Goal: Task Accomplishment & Management: Manage account settings

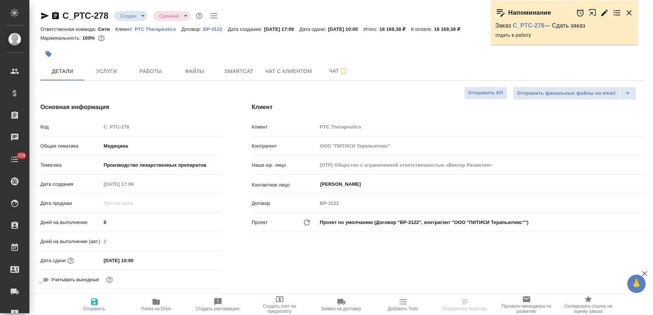
select select "RU"
click at [129, 18] on body "🙏 .cls-1 fill:#fff; AWATERA Lyamina Nadezhda Клиенты Спецификации Заказы Чаты 7…" at bounding box center [326, 157] width 653 height 315
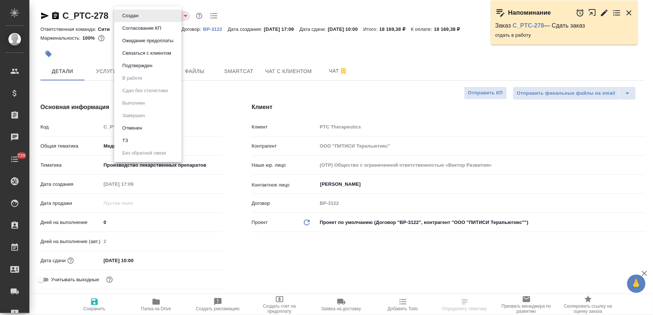
click at [162, 66] on li "Подтвержден" at bounding box center [147, 66] width 67 height 13
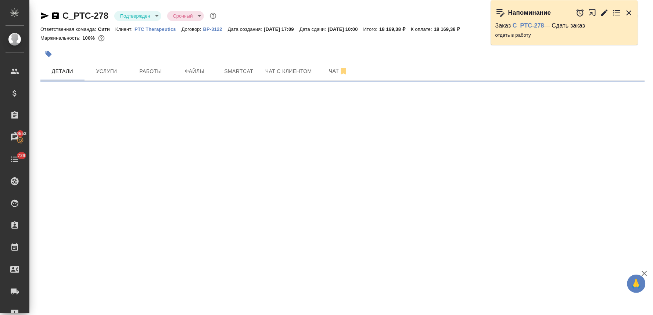
select select "RU"
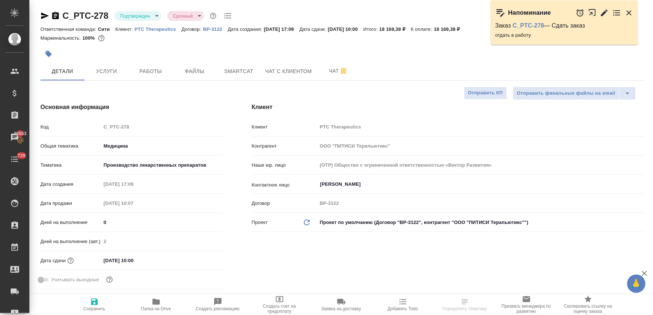
type textarea "x"
click at [629, 13] on icon "button" at bounding box center [629, 12] width 9 height 9
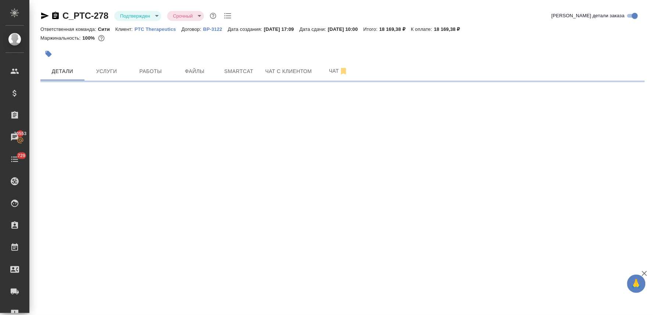
select select "RU"
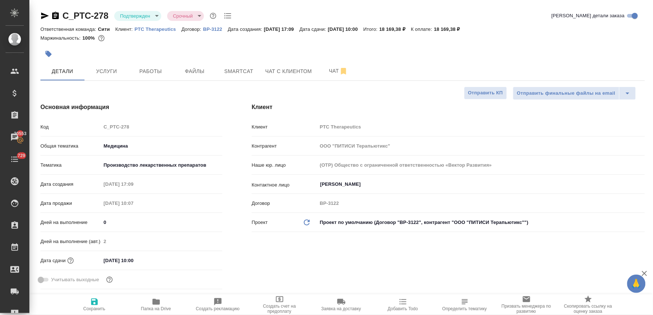
type textarea "x"
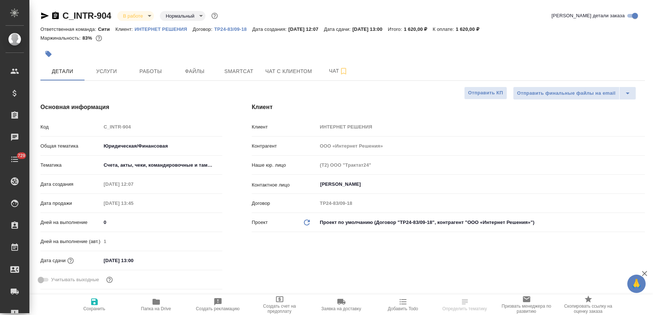
select select "RU"
click at [106, 68] on span "Услуги" at bounding box center [106, 71] width 35 height 9
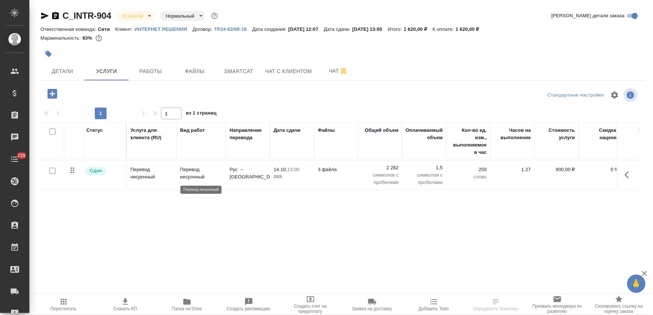
click at [202, 175] on p "Перевод несрочный" at bounding box center [201, 173] width 42 height 15
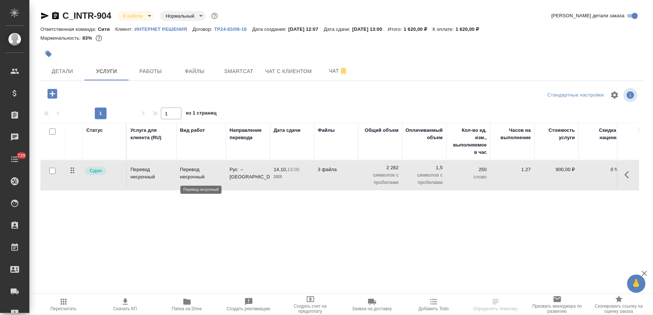
click at [202, 175] on p "Перевод несрочный" at bounding box center [201, 173] width 42 height 15
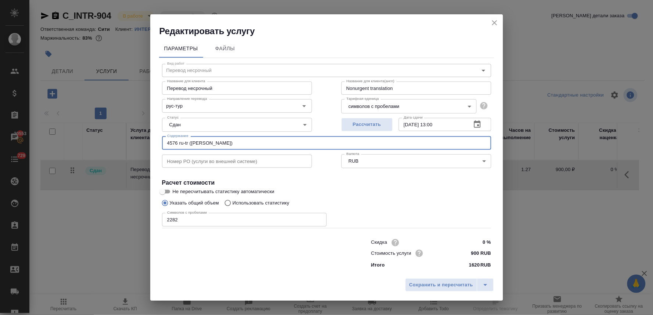
drag, startPoint x: 188, startPoint y: 143, endPoint x: 155, endPoint y: 139, distance: 33.3
click at [155, 139] on div "Параметры Файлы Вид работ Перевод несрочный Вид работ Название для клиента Пере…" at bounding box center [326, 156] width 353 height 238
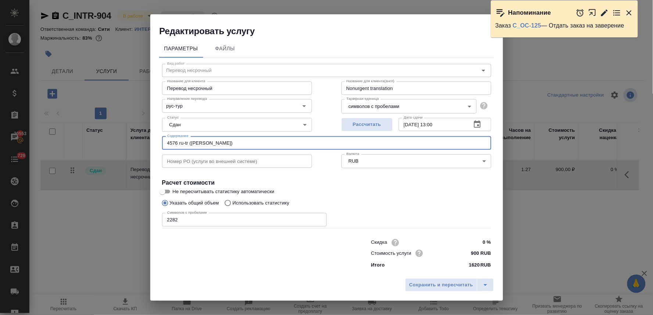
click at [631, 11] on icon "button" at bounding box center [629, 12] width 5 height 5
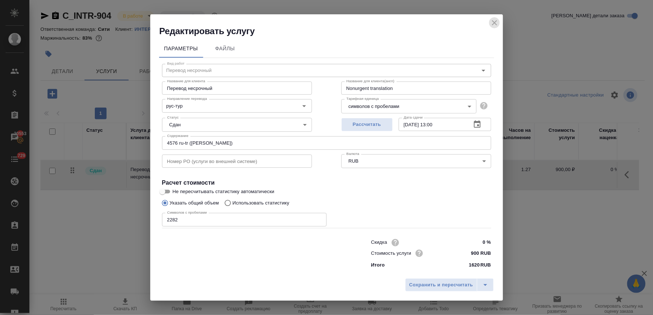
click at [495, 23] on icon "close" at bounding box center [494, 22] width 5 height 5
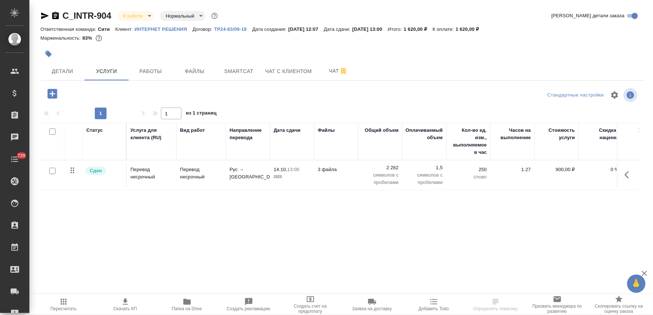
click at [49, 51] on icon "button" at bounding box center [48, 53] width 7 height 7
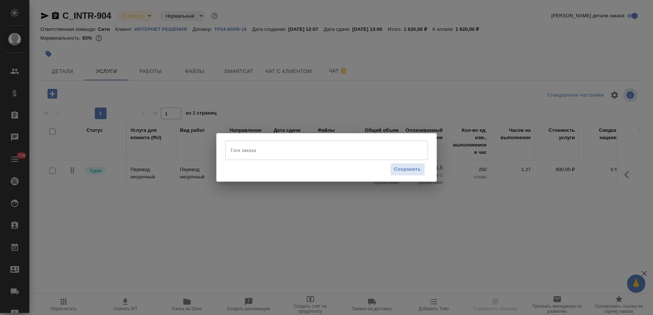
click at [256, 150] on input "Тэги заказа" at bounding box center [320, 150] width 182 height 13
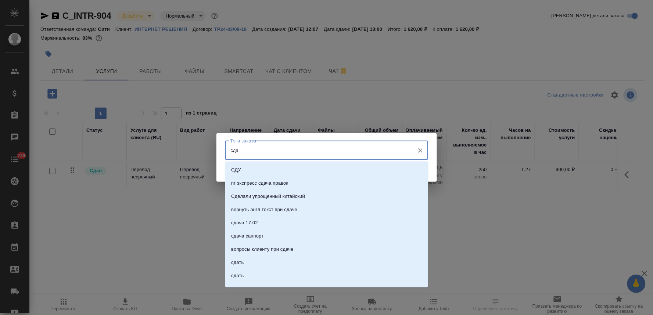
type input "сдан"
click at [252, 211] on li "сдан" at bounding box center [326, 209] width 203 height 13
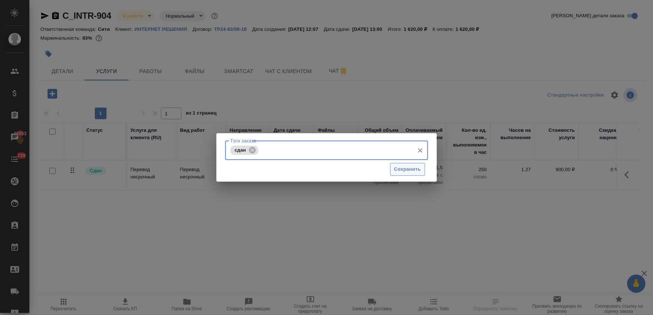
click at [414, 174] on button "Сохранить" at bounding box center [407, 169] width 35 height 13
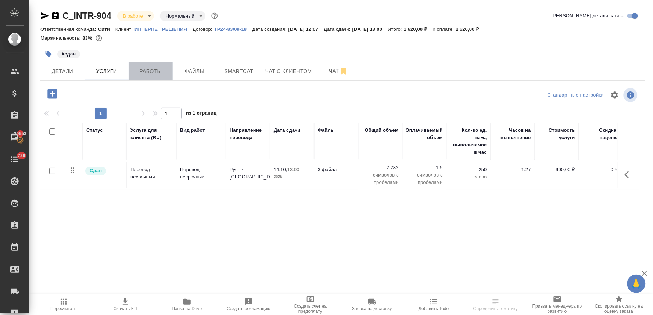
click at [156, 75] on span "Работы" at bounding box center [150, 71] width 35 height 9
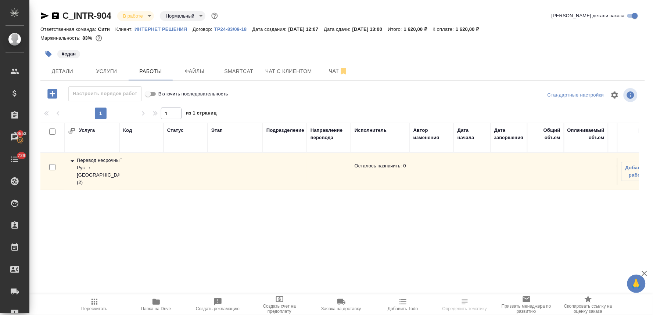
click at [88, 168] on div "Перевод несрочный Рус → Тур ( 2 )" at bounding box center [92, 171] width 48 height 29
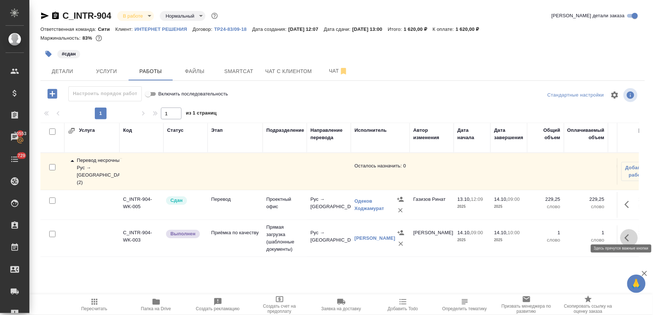
click at [629, 234] on icon "button" at bounding box center [629, 238] width 9 height 9
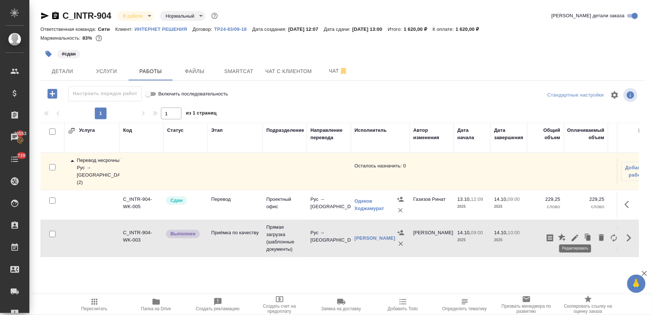
click at [574, 235] on icon "button" at bounding box center [575, 238] width 7 height 7
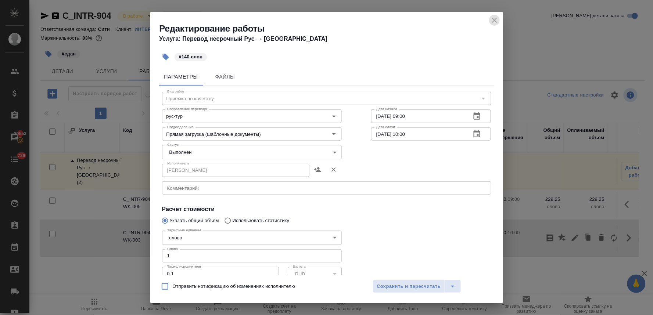
click at [496, 20] on icon "close" at bounding box center [494, 20] width 9 height 9
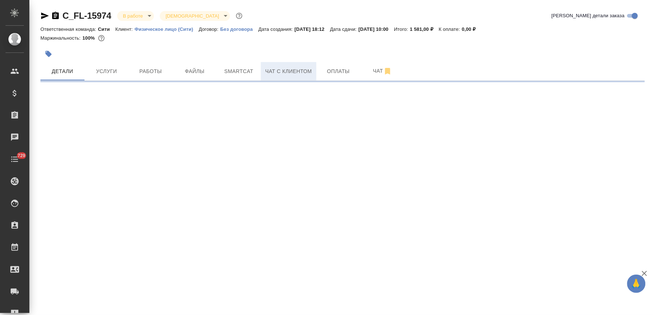
click at [298, 72] on span "Чат с клиентом" at bounding box center [288, 71] width 47 height 9
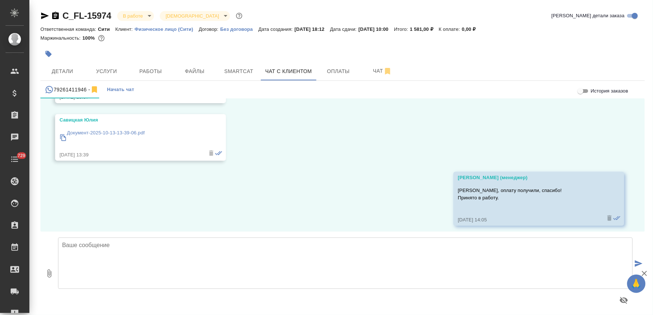
scroll to position [671, 0]
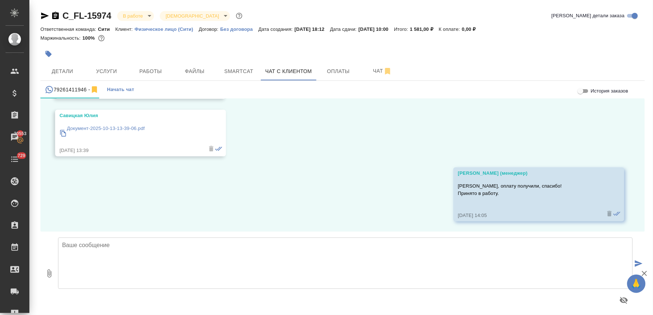
drag, startPoint x: 189, startPoint y: 218, endPoint x: 188, endPoint y: 222, distance: 4.5
click at [189, 218] on div "08.10, [DATE] [PERSON_NAME] (менеджер) [PERSON_NAME], добрый день! Это бюро пер…" at bounding box center [342, 165] width 605 height 133
click at [182, 254] on textarea at bounding box center [345, 263] width 575 height 51
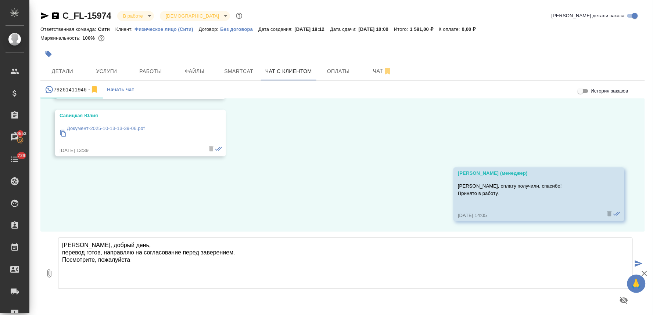
type textarea "[PERSON_NAME], добрый день, перевод готов, направляю на согласование перед заве…"
click at [48, 276] on icon "button" at bounding box center [49, 274] width 9 height 9
type input "C:\fakepath\2_5415784512774768910.doc"
click at [635, 262] on icon "submit" at bounding box center [639, 264] width 8 height 7
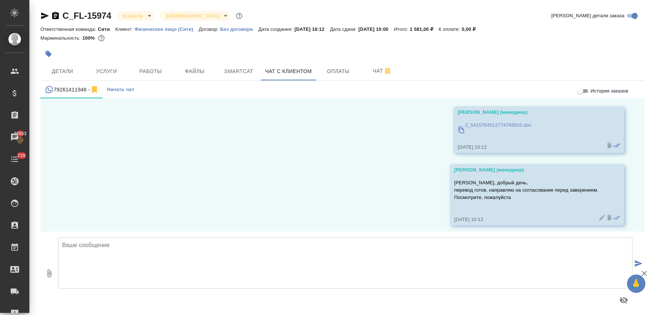
scroll to position [834, 0]
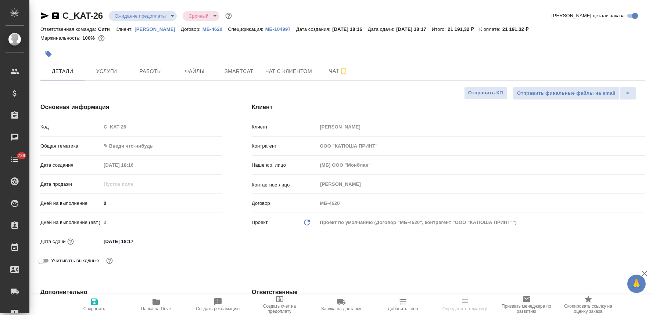
select select "RU"
click at [231, 70] on span "Smartcat" at bounding box center [238, 71] width 35 height 9
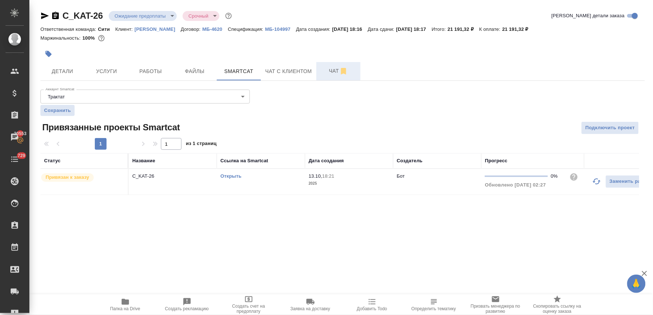
click at [332, 71] on span "Чат" at bounding box center [338, 71] width 35 height 9
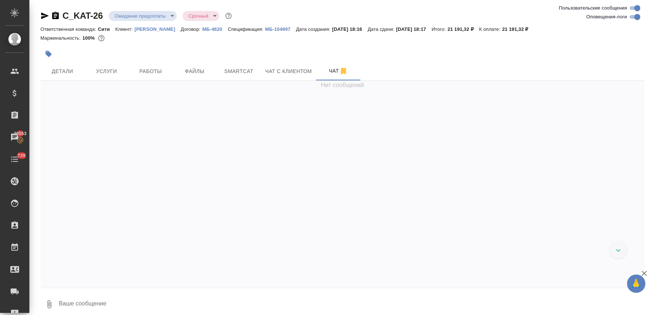
scroll to position [138, 0]
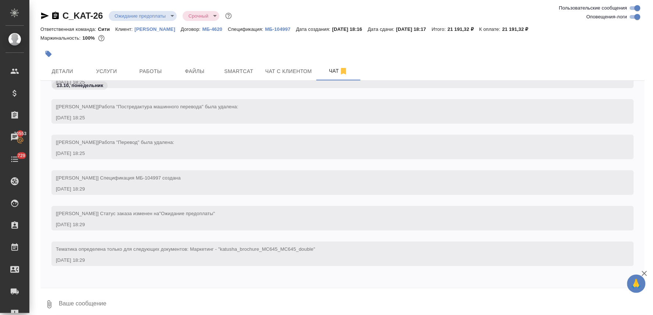
click at [51, 306] on icon "button" at bounding box center [49, 305] width 4 height 8
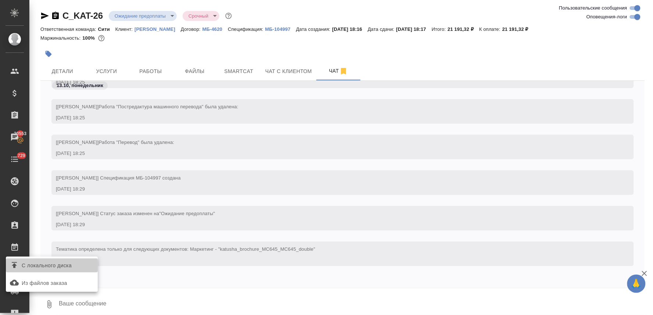
click at [49, 268] on span "С локального диска" at bounding box center [47, 265] width 50 height 9
click at [0, 0] on input "С локального диска" at bounding box center [0, 0] width 0 height 0
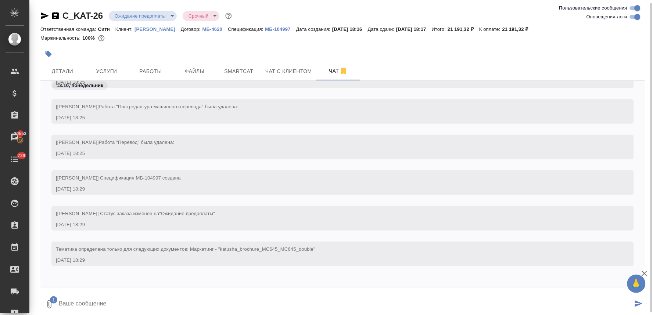
scroll to position [1, 0]
click at [79, 306] on textarea at bounding box center [345, 303] width 575 height 25
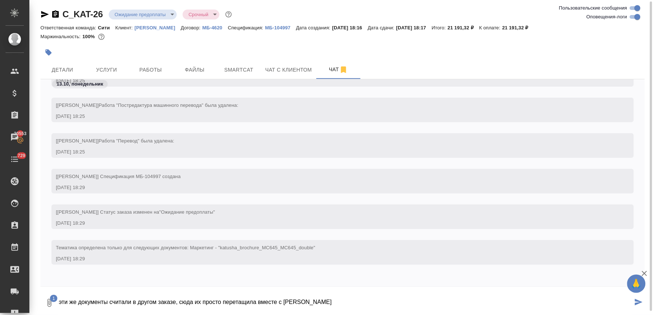
type textarea "эти же документы считали в другом заказе, сюда их просто перетащила вместе с ти…"
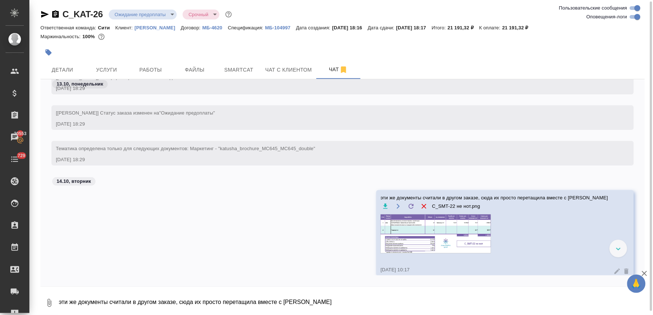
scroll to position [248, 0]
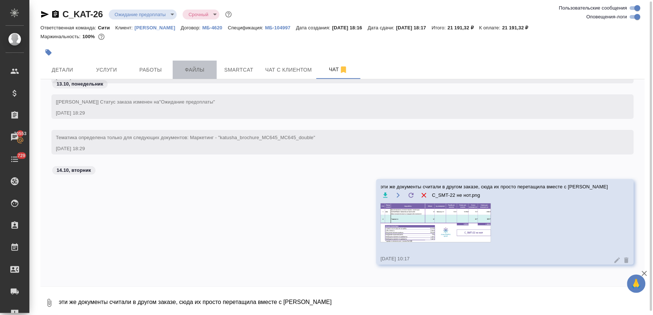
click at [199, 68] on span "Файлы" at bounding box center [194, 69] width 35 height 9
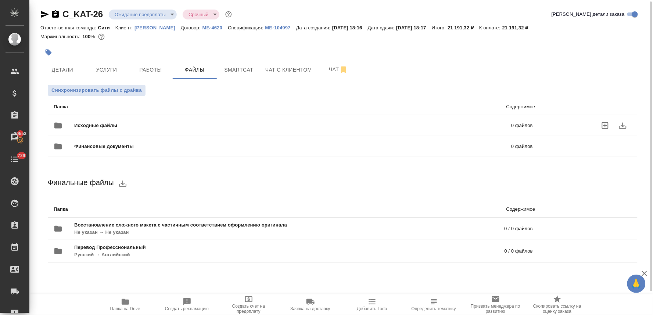
click at [603, 126] on icon "uploadFiles" at bounding box center [605, 125] width 7 height 7
click at [0, 0] on input "uploadFiles" at bounding box center [0, 0] width 0 height 0
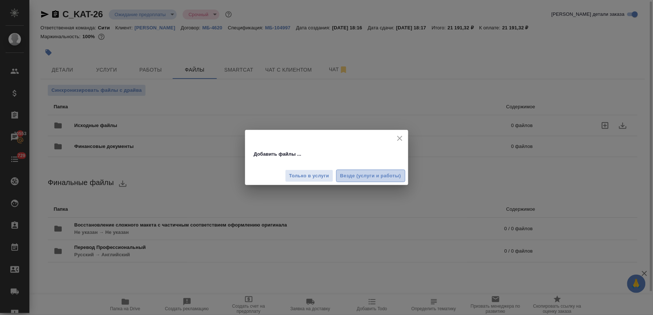
click at [388, 175] on span "Везде (услуги и работы)" at bounding box center [370, 176] width 61 height 8
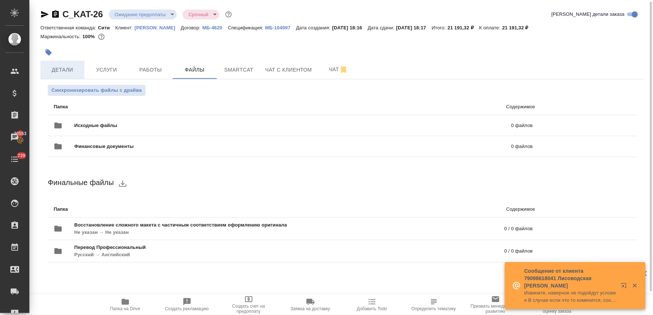
click at [63, 70] on span "Детали" at bounding box center [62, 69] width 35 height 9
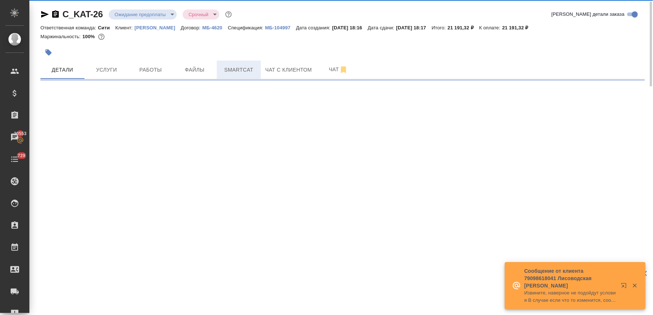
select select "RU"
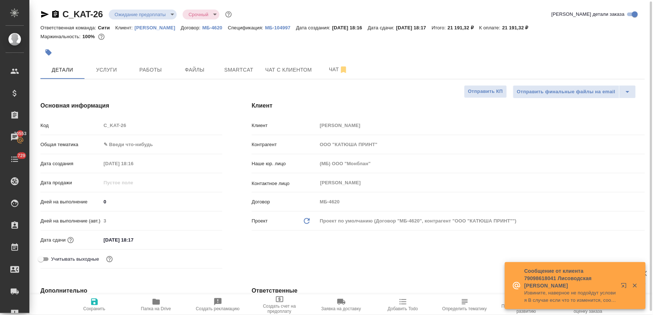
type textarea "x"
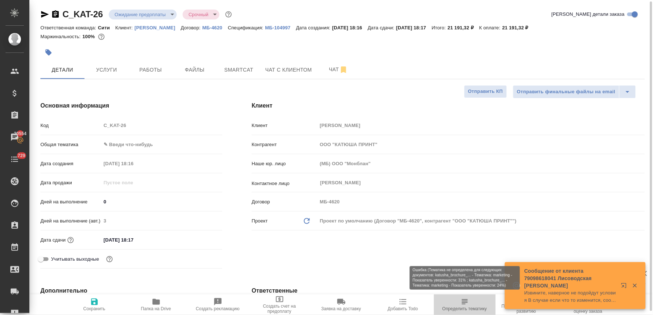
click at [468, 307] on span "Определить тематику" at bounding box center [465, 309] width 44 height 5
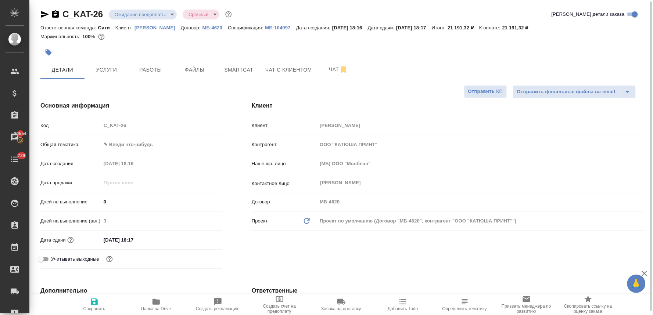
type textarea "x"
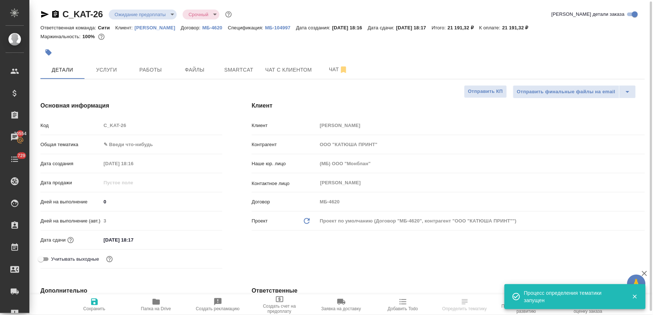
type textarea "x"
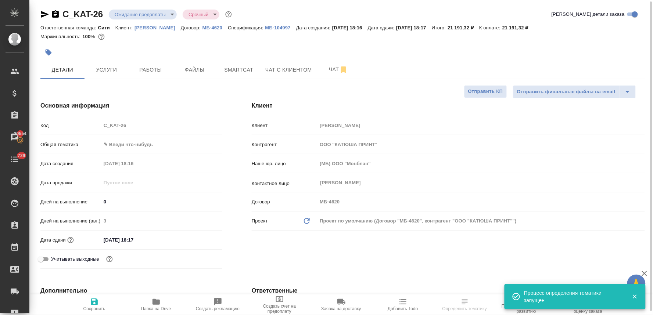
type textarea "x"
select select "RU"
type textarea "x"
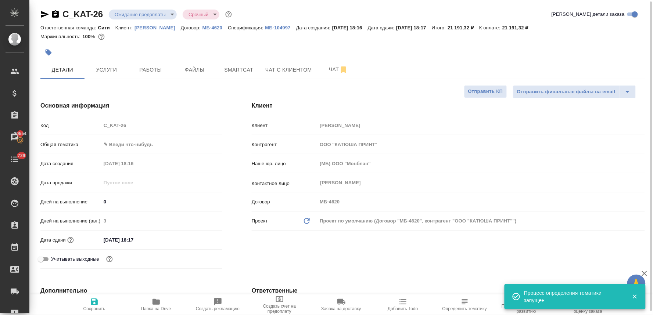
type textarea "x"
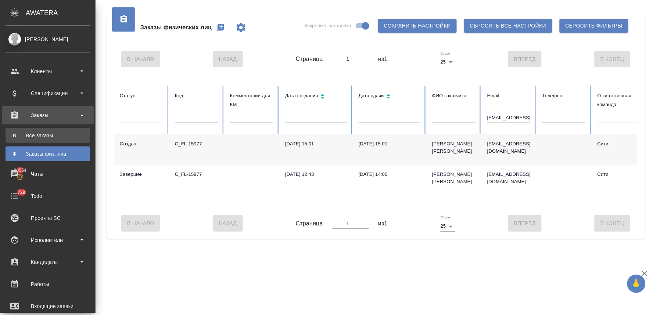
click at [29, 136] on div "Все заказы" at bounding box center [47, 135] width 77 height 7
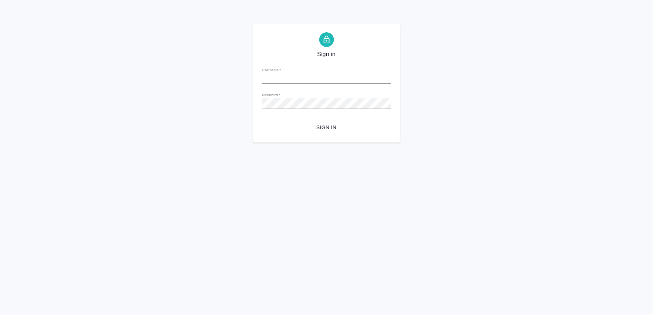
type input "n.lyamina@awatera.com"
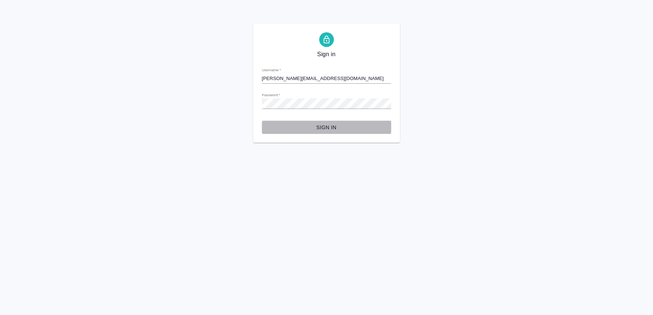
click at [332, 125] on span "Sign in" at bounding box center [327, 127] width 118 height 9
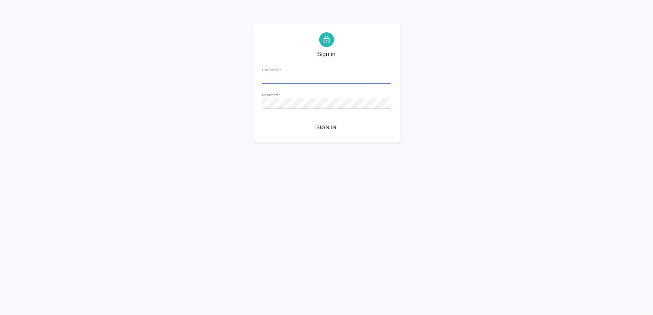
type input "[PERSON_NAME][EMAIL_ADDRESS][DOMAIN_NAME]"
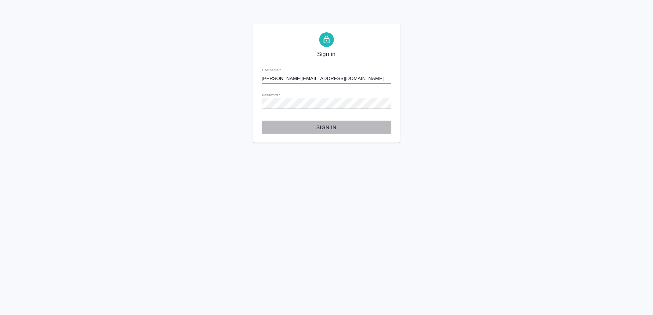
click at [321, 129] on span "Sign in" at bounding box center [327, 127] width 118 height 9
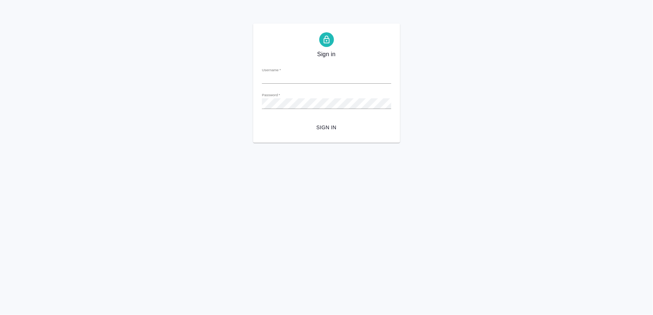
type input "[PERSON_NAME][EMAIL_ADDRESS][DOMAIN_NAME]"
click at [326, 129] on span "Sign in" at bounding box center [327, 127] width 118 height 9
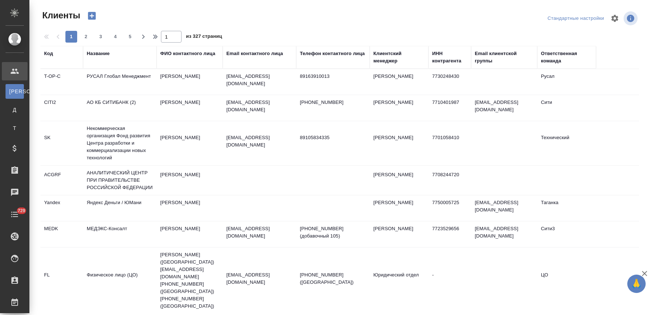
select select "RU"
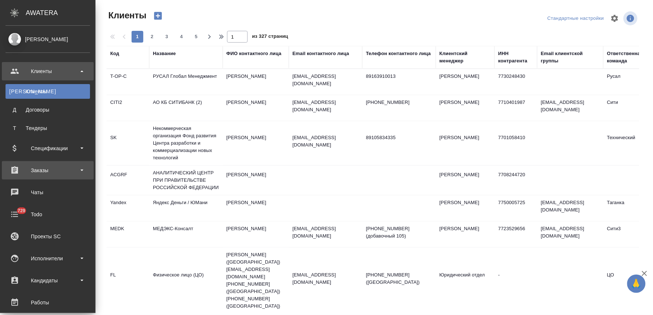
click at [35, 167] on div "Заказы" at bounding box center [48, 170] width 85 height 11
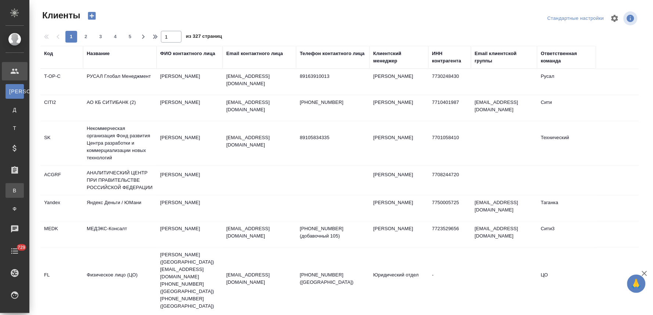
click at [11, 193] on div "Все заказы" at bounding box center [5, 190] width 11 height 7
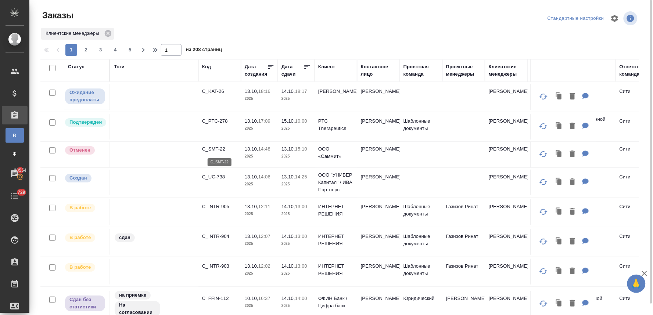
click at [222, 147] on p "C_SMT-22" at bounding box center [219, 149] width 35 height 7
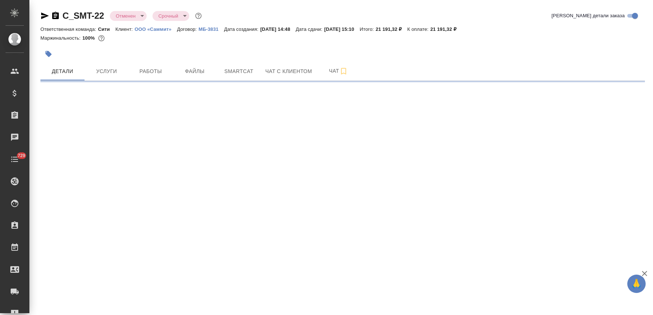
select select "RU"
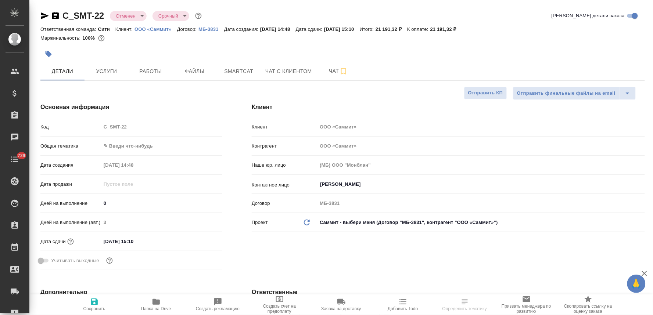
type textarea "x"
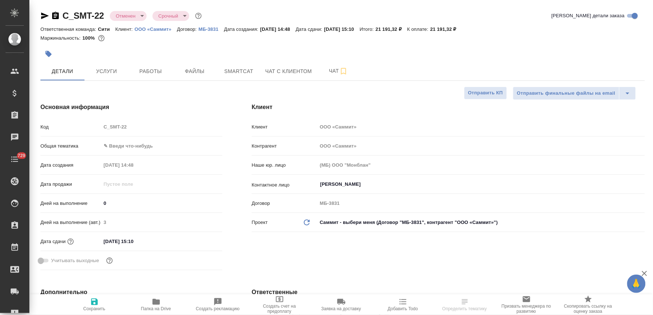
type textarea "x"
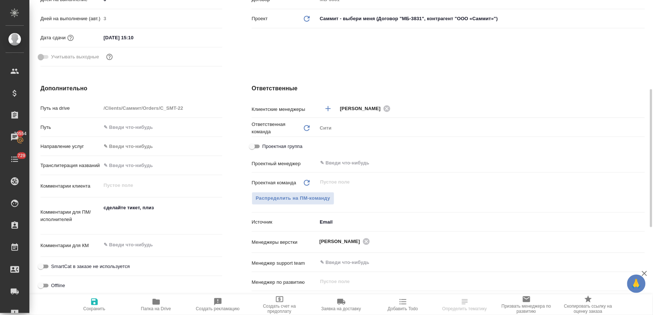
scroll to position [41, 0]
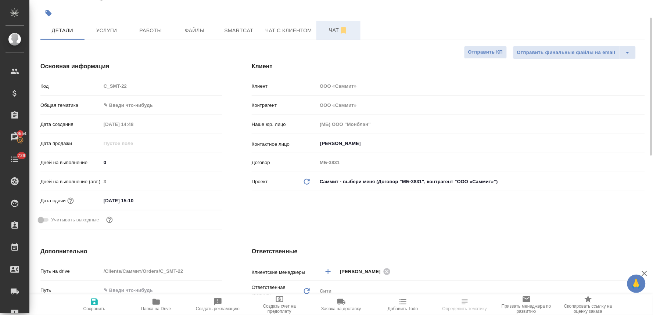
click at [332, 28] on span "Чат" at bounding box center [338, 30] width 35 height 9
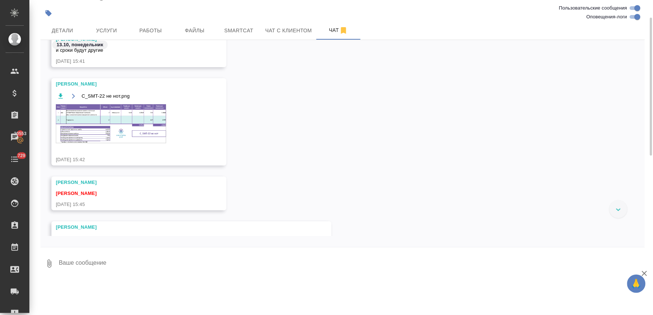
scroll to position [291, 0]
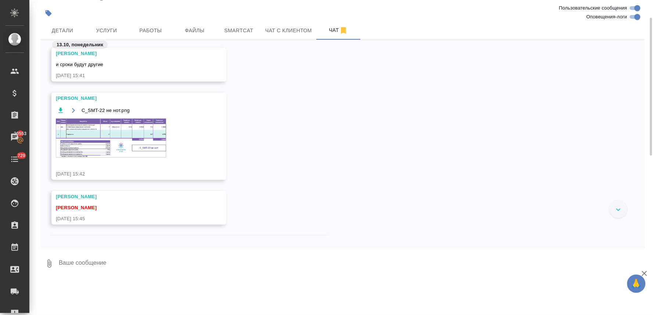
click at [146, 140] on img at bounding box center [111, 138] width 110 height 39
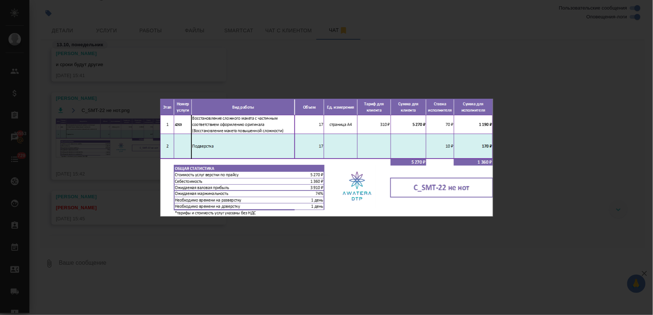
click at [448, 234] on div "C_SMT-22 не нот.png 1 of 1" at bounding box center [326, 157] width 653 height 315
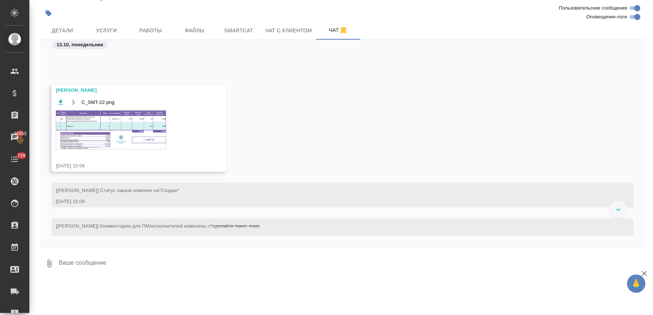
scroll to position [75, 0]
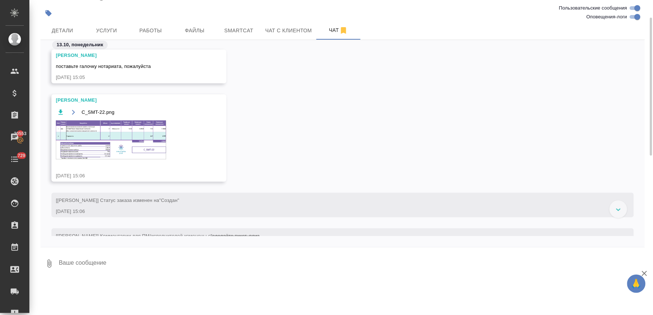
click at [116, 125] on img at bounding box center [111, 140] width 110 height 39
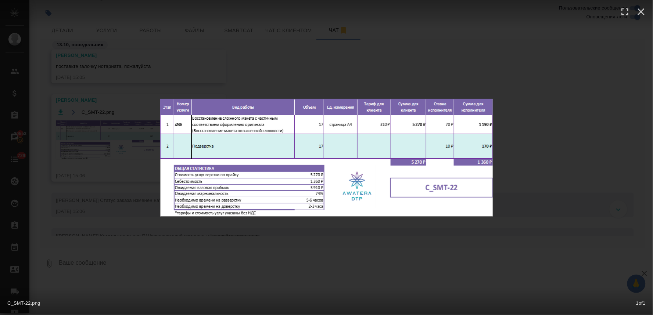
click at [281, 239] on div "C_SMT-22.png 1 of 1" at bounding box center [326, 157] width 653 height 315
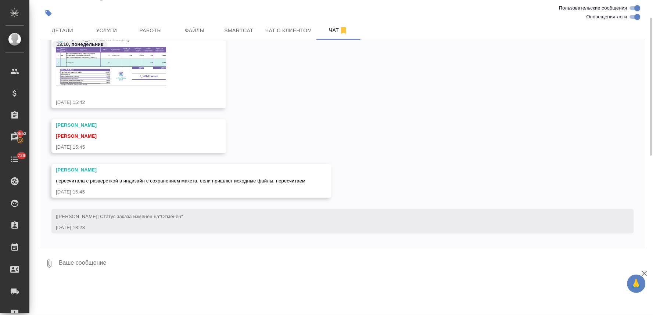
scroll to position [482, 0]
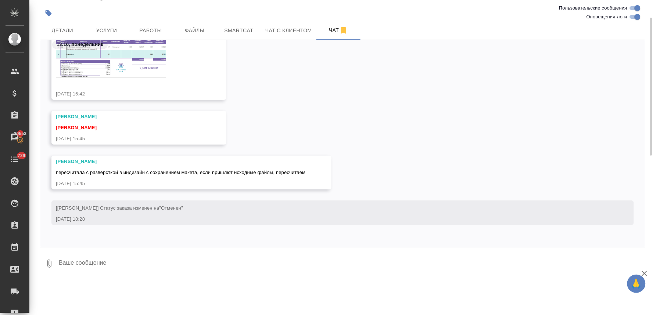
click at [133, 47] on div "13.10, понедельник" at bounding box center [342, 47] width 605 height 14
click at [153, 64] on img at bounding box center [111, 58] width 110 height 39
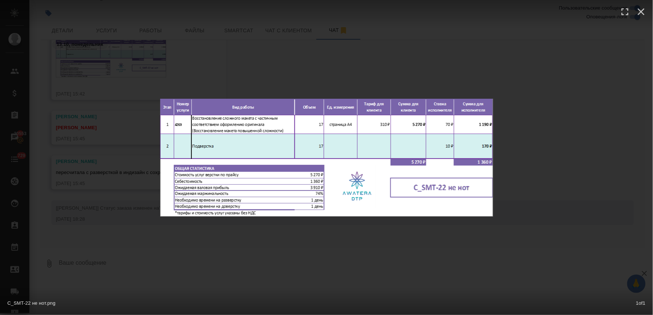
click at [277, 246] on div "C_SMT-22 не нот.png 1 of 1" at bounding box center [326, 157] width 653 height 315
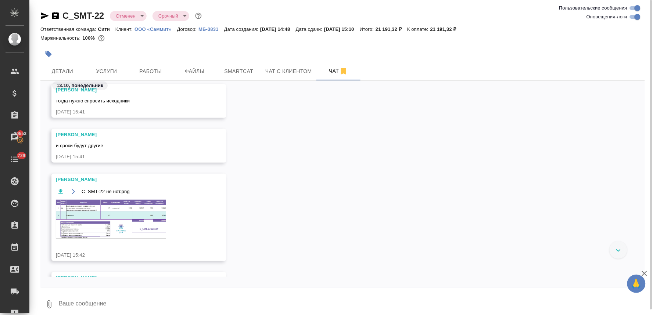
scroll to position [359, 0]
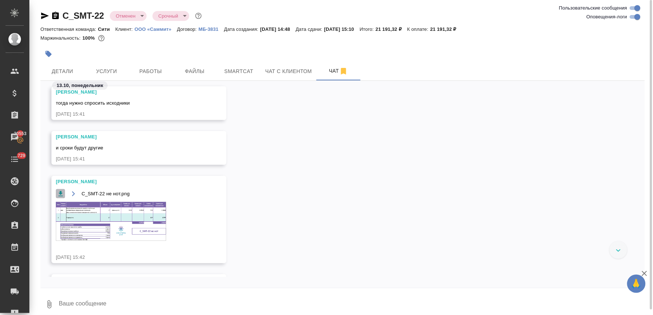
click at [61, 195] on icon "button" at bounding box center [60, 193] width 7 height 7
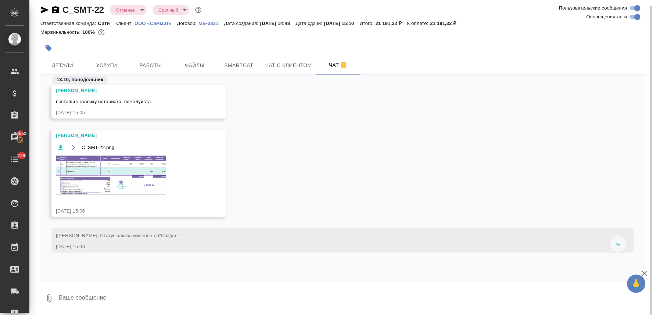
scroll to position [82, 0]
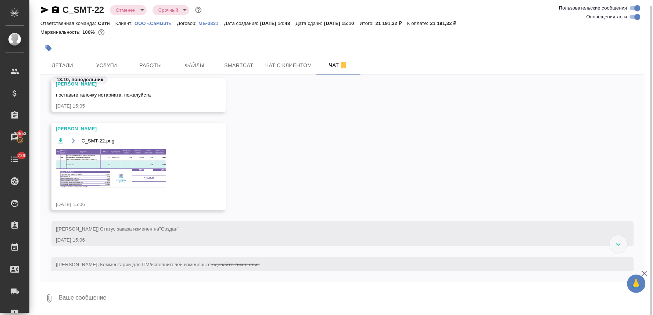
click at [135, 176] on img at bounding box center [111, 168] width 110 height 39
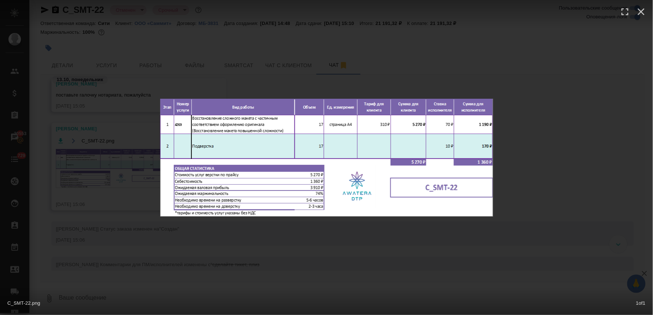
click at [254, 253] on div "C_SMT-22.png 1 of 1" at bounding box center [326, 157] width 653 height 315
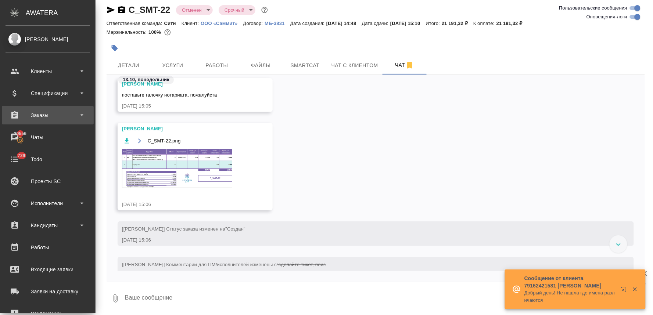
click at [47, 113] on div "Заказы" at bounding box center [48, 115] width 85 height 11
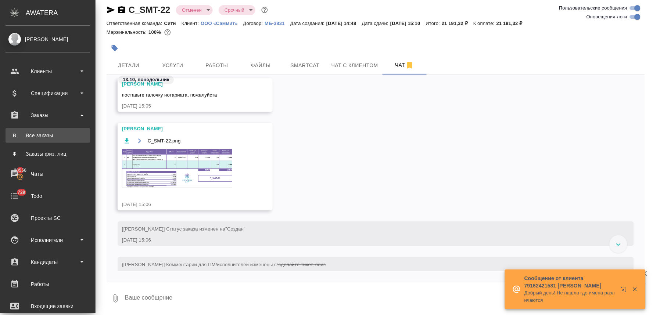
click at [49, 135] on div "Все заказы" at bounding box center [47, 135] width 77 height 7
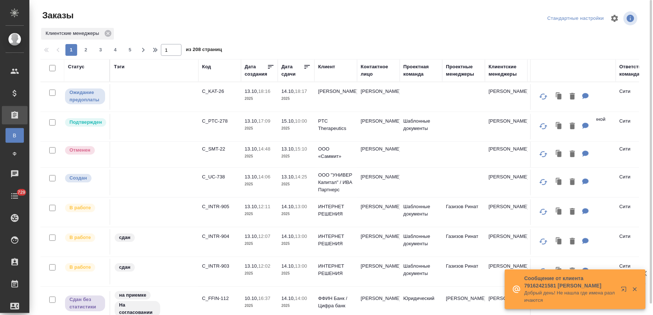
click at [370, 65] on div "Контактное лицо" at bounding box center [378, 70] width 35 height 15
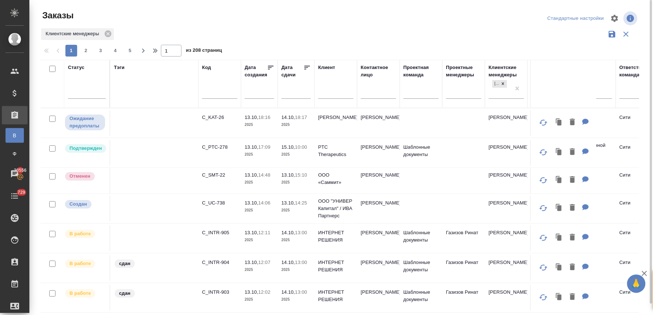
click at [375, 94] on input "text" at bounding box center [378, 93] width 35 height 9
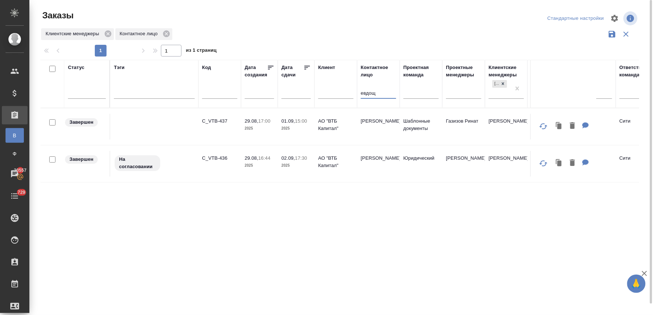
type input "евдощ"
click at [243, 303] on div "Статус Тэги Код Дата создания Дата сдачи Клиент Контактное лицо евдощ Проектная…" at bounding box center [339, 192] width 599 height 265
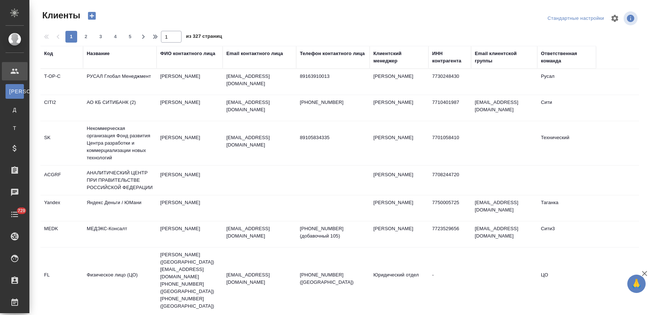
select select "RU"
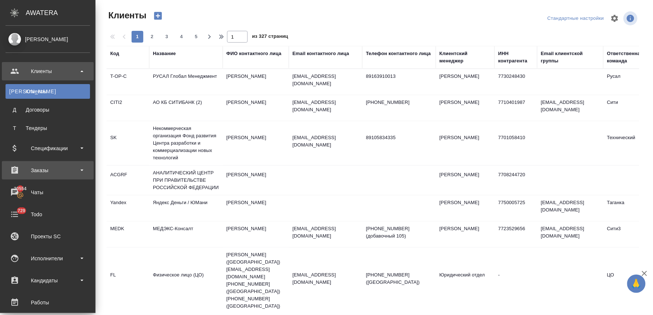
click at [30, 168] on div "Заказы" at bounding box center [48, 170] width 85 height 11
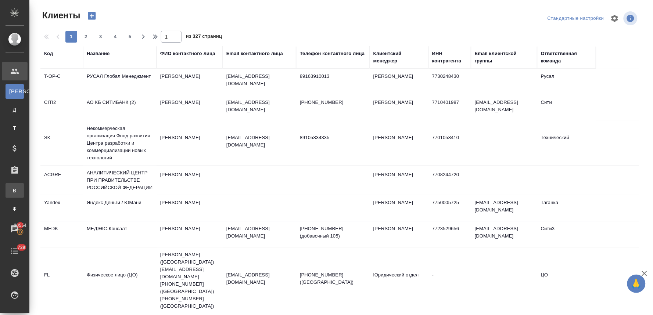
click at [11, 189] on div "Все заказы" at bounding box center [5, 190] width 11 height 7
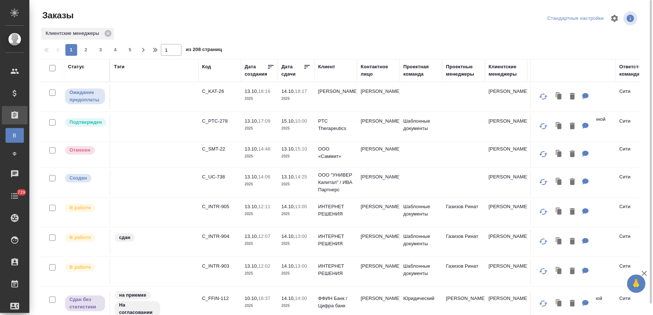
click at [75, 66] on div "Статус" at bounding box center [76, 66] width 17 height 7
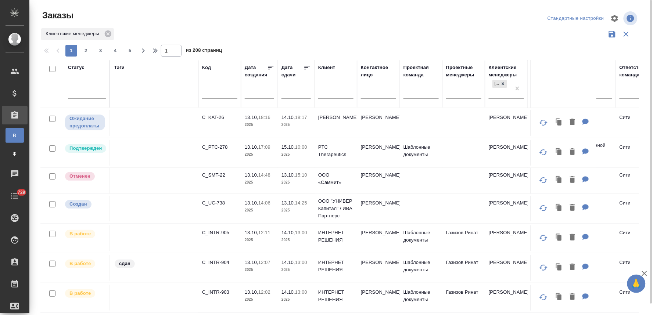
click at [78, 64] on div "Статус" at bounding box center [76, 67] width 17 height 7
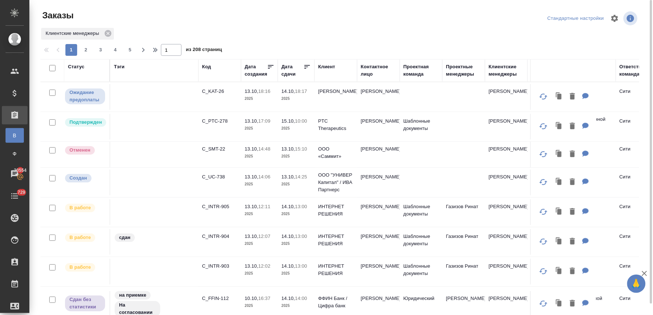
click at [79, 66] on div "Статус" at bounding box center [76, 66] width 17 height 7
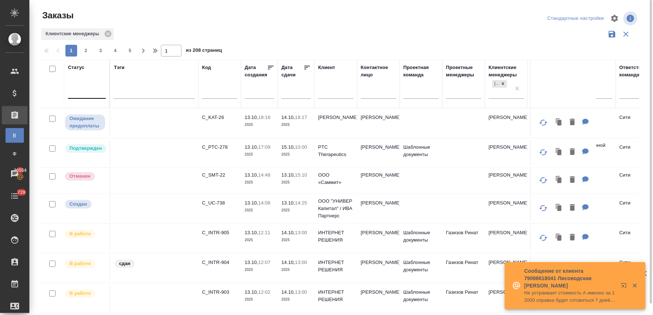
click at [90, 94] on div at bounding box center [87, 91] width 38 height 11
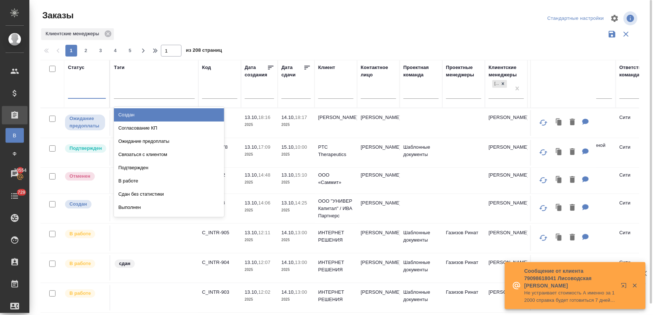
click at [127, 114] on div "Создан" at bounding box center [169, 114] width 110 height 13
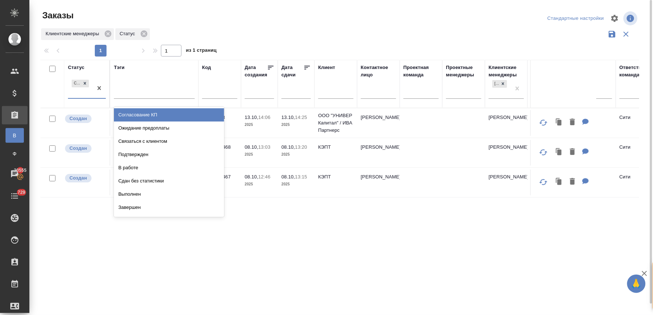
click at [76, 91] on div "Создан" at bounding box center [80, 88] width 25 height 20
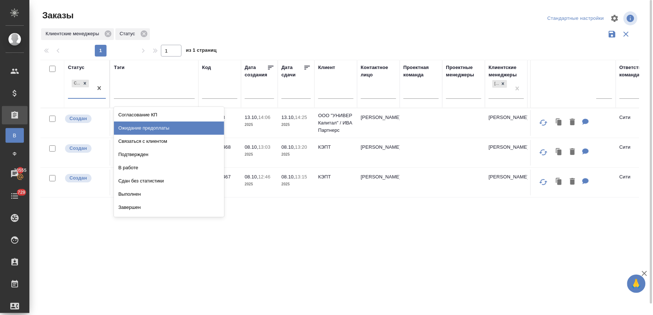
click at [142, 128] on div "Ожидание предоплаты" at bounding box center [169, 128] width 110 height 13
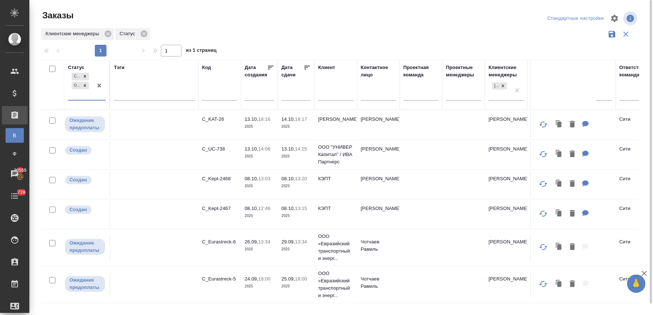
click at [86, 97] on div "Создан Ожидание предоплаты" at bounding box center [80, 85] width 25 height 29
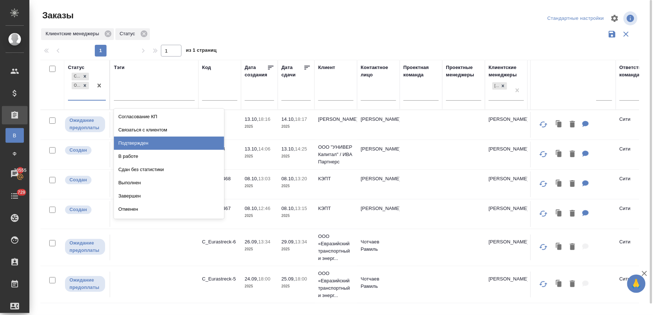
click at [135, 145] on div "Подтвержден" at bounding box center [169, 143] width 110 height 13
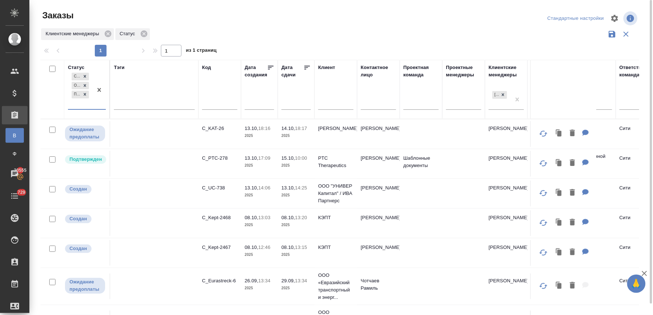
click at [78, 107] on div "Создан Ожидание предоплаты Подтвержден" at bounding box center [80, 90] width 25 height 38
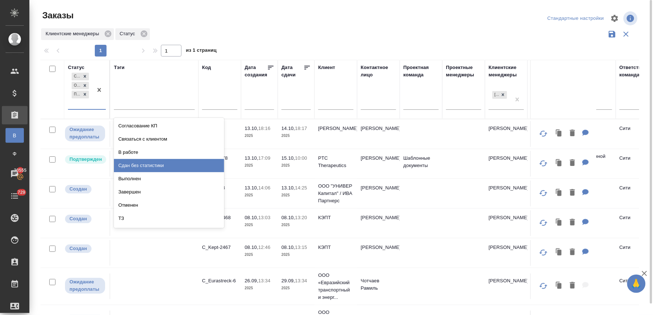
click at [161, 167] on div "Сдан без статистики" at bounding box center [169, 165] width 110 height 13
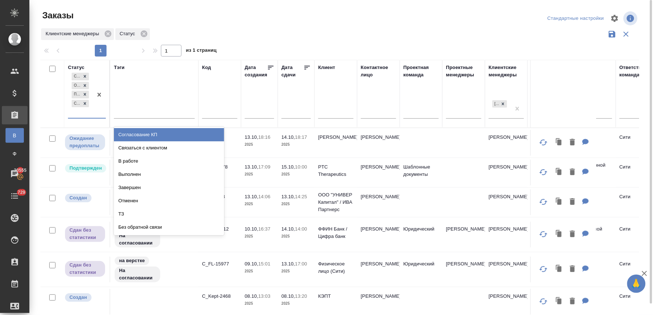
click at [93, 112] on div "Создан Ожидание предоплаты Подтвержден Сдан без статистики" at bounding box center [80, 94] width 25 height 47
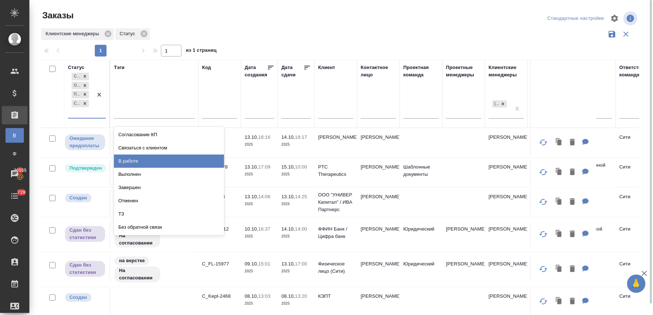
click at [139, 162] on div "В работе" at bounding box center [169, 161] width 110 height 13
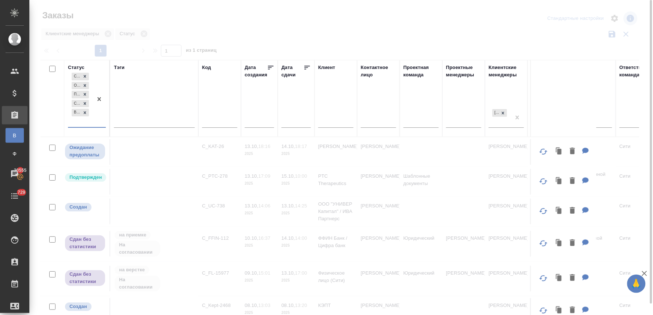
click at [96, 123] on div at bounding box center [99, 99] width 13 height 56
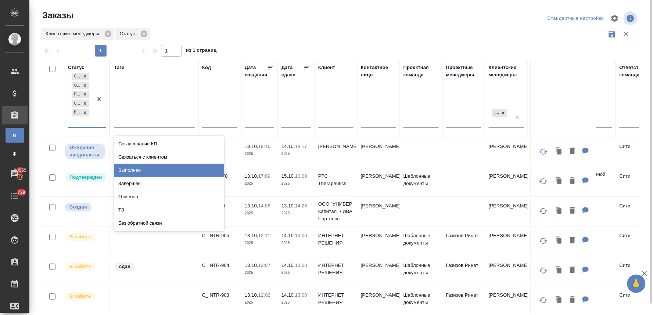
click at [138, 170] on div "Выполнен" at bounding box center [169, 170] width 110 height 13
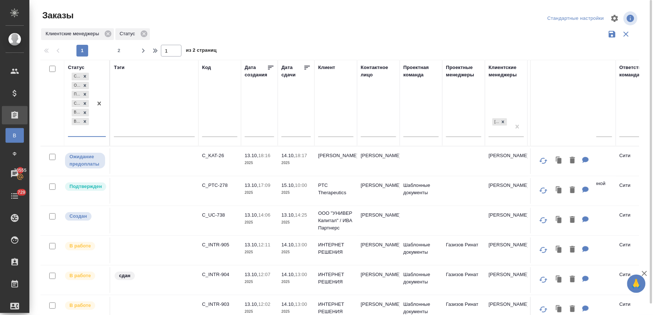
click at [94, 134] on div at bounding box center [99, 103] width 13 height 65
click at [299, 19] on div at bounding box center [342, 19] width 201 height 18
click at [216, 184] on p "C_PTC-278" at bounding box center [219, 185] width 35 height 7
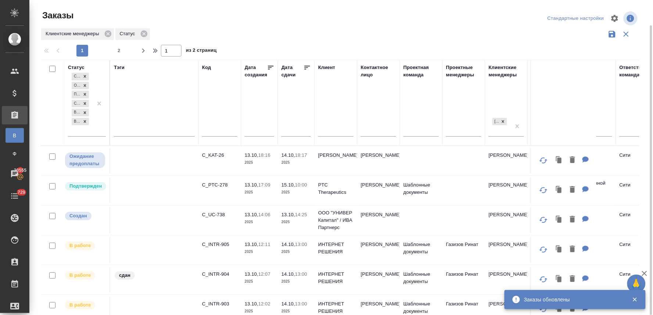
scroll to position [41, 0]
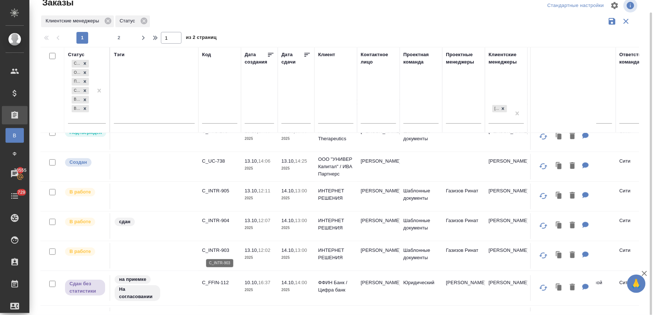
click at [221, 249] on p "C_INTR-903" at bounding box center [219, 250] width 35 height 7
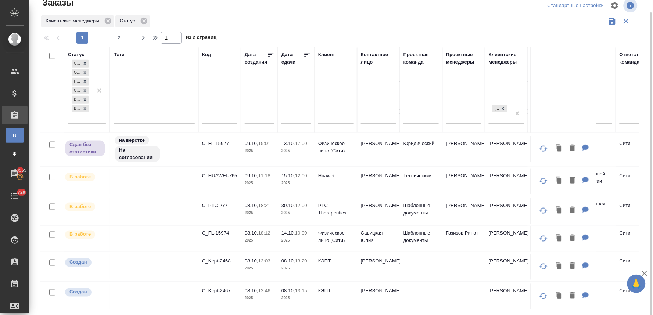
scroll to position [286, 0]
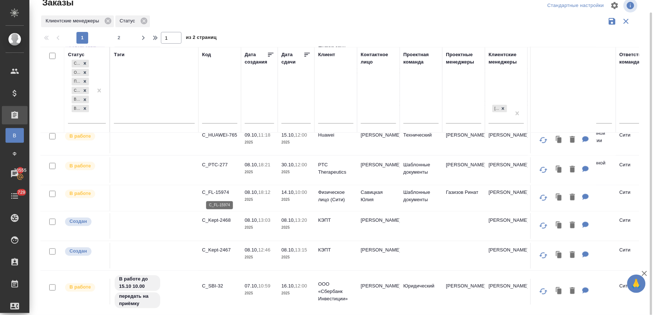
click at [221, 192] on p "C_FL-15974" at bounding box center [219, 192] width 35 height 7
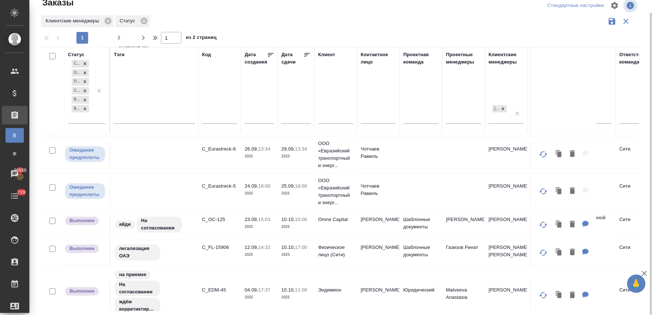
scroll to position [233, 0]
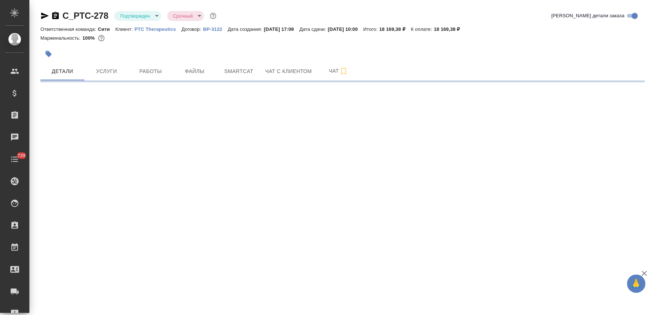
select select "RU"
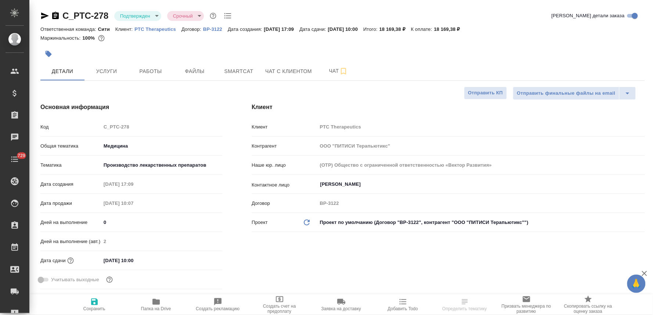
type textarea "x"
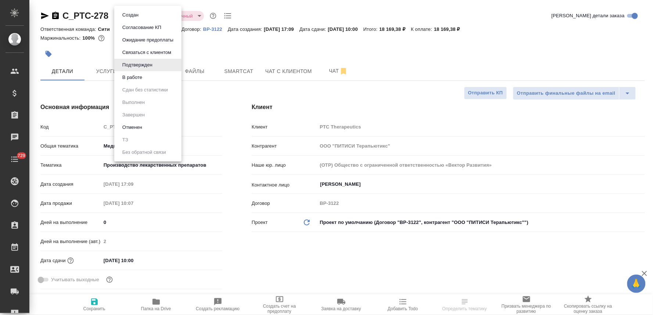
click at [146, 16] on body "🙏 .cls-1 fill:#fff; AWATERA [PERSON_NAME] Спецификации Заказы Чаты 729 Todo Про…" at bounding box center [326, 157] width 653 height 315
click at [147, 14] on li "Создан" at bounding box center [147, 15] width 67 height 13
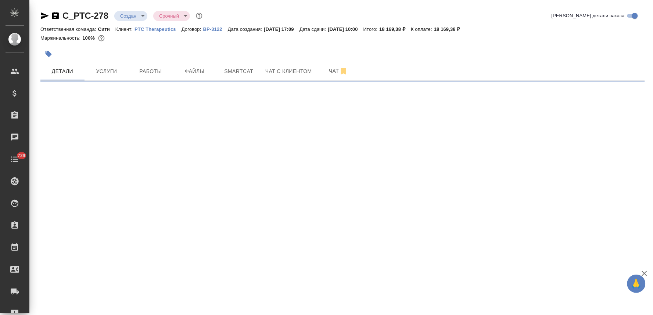
select select "RU"
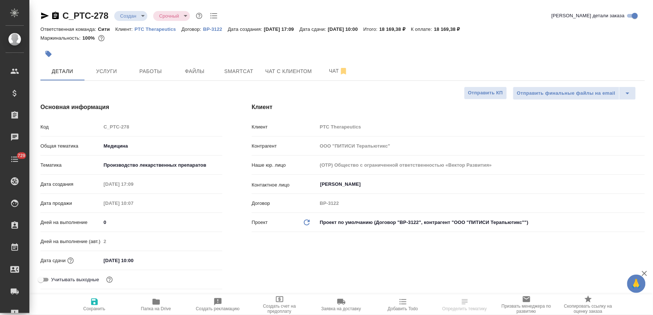
type textarea "x"
click at [133, 14] on body "🙏 .cls-1 fill:#fff; AWATERA [PERSON_NAME] Спецификации Заказы 20555 Чаты 729 To…" at bounding box center [326, 157] width 653 height 315
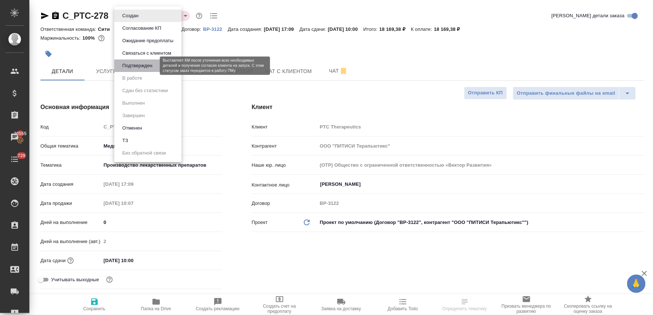
click at [152, 67] on button "Подтвержден" at bounding box center [137, 66] width 35 height 8
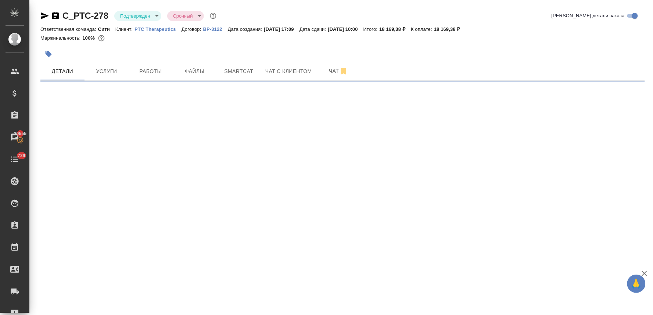
select select "RU"
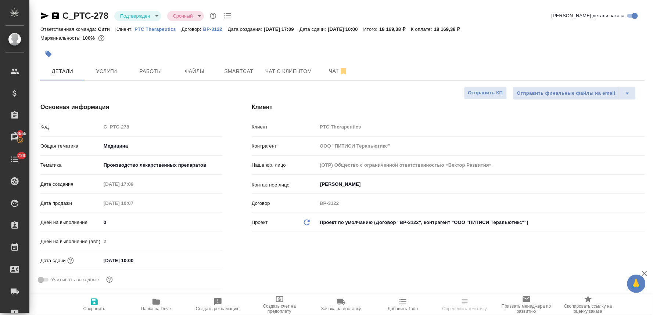
type textarea "x"
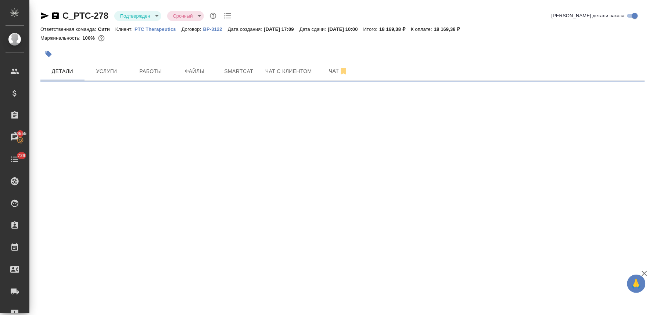
select select "RU"
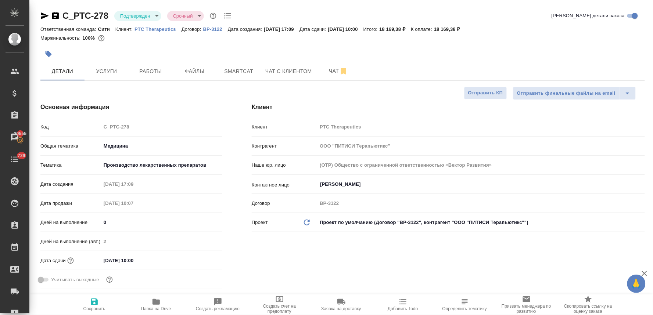
type textarea "x"
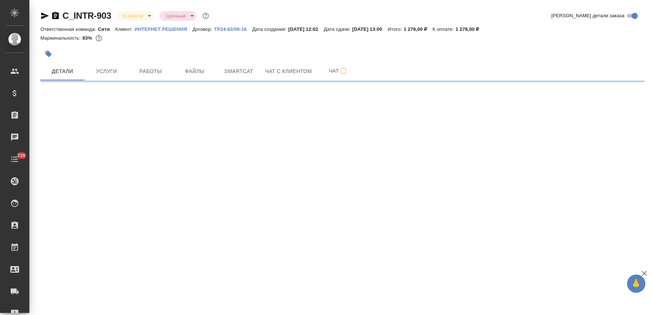
select select "RU"
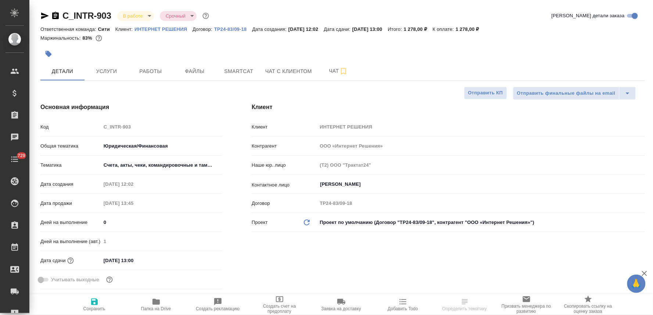
type textarea "x"
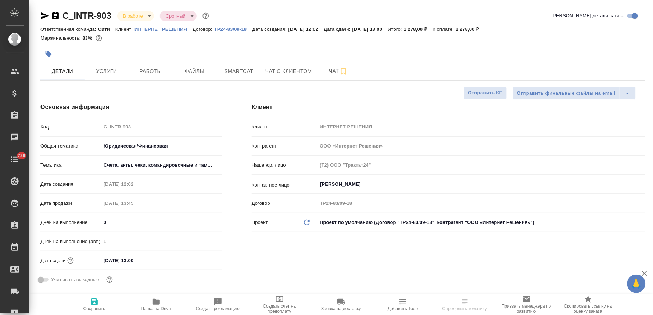
type textarea "x"
click at [49, 53] on icon "button" at bounding box center [49, 54] width 6 height 6
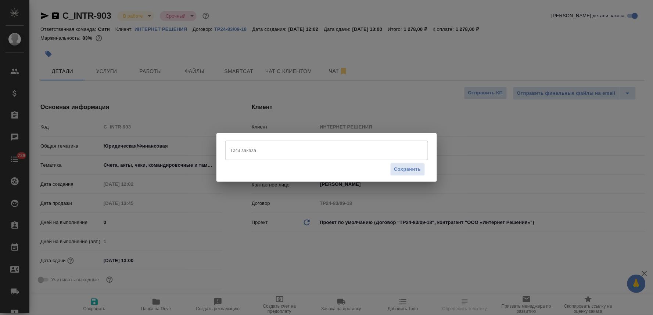
click at [266, 151] on input "Тэги заказа" at bounding box center [320, 150] width 182 height 13
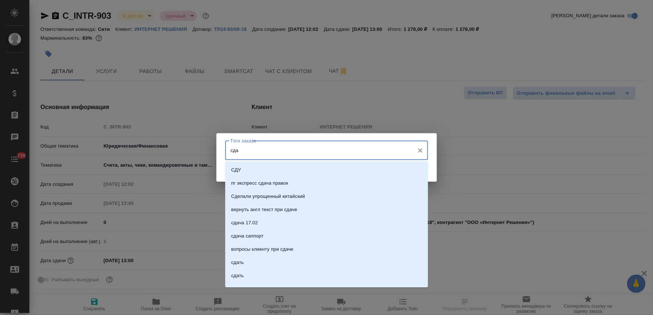
type input "сдан"
click at [254, 212] on li "сдан" at bounding box center [326, 209] width 203 height 13
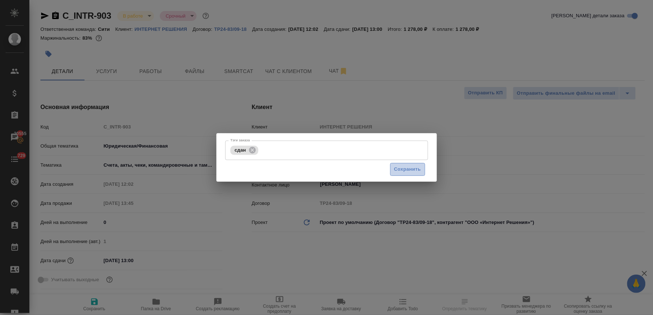
click at [414, 167] on span "Сохранить" at bounding box center [408, 169] width 27 height 8
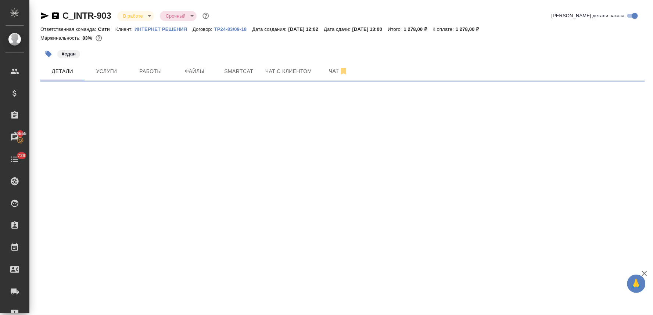
select select "RU"
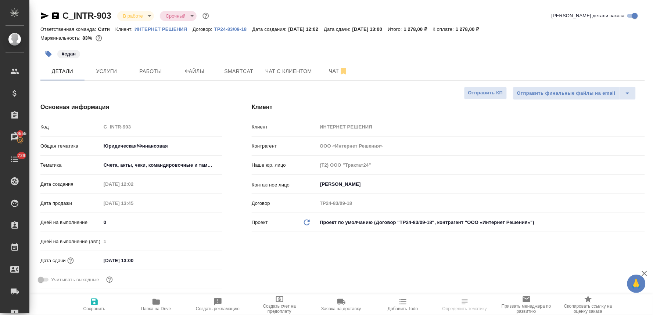
type textarea "x"
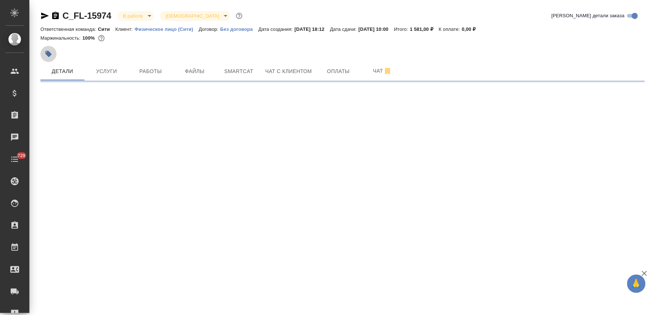
click at [48, 51] on icon "button" at bounding box center [49, 54] width 6 height 6
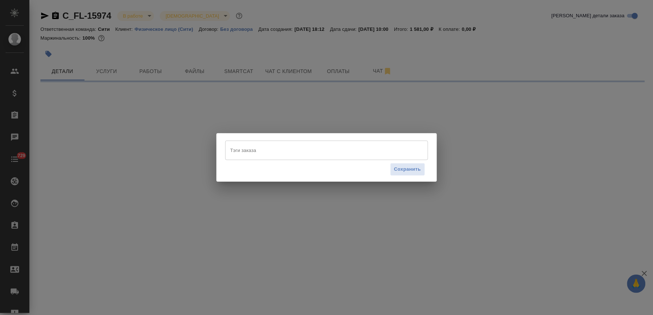
click at [265, 151] on input "Тэги заказа" at bounding box center [320, 150] width 182 height 13
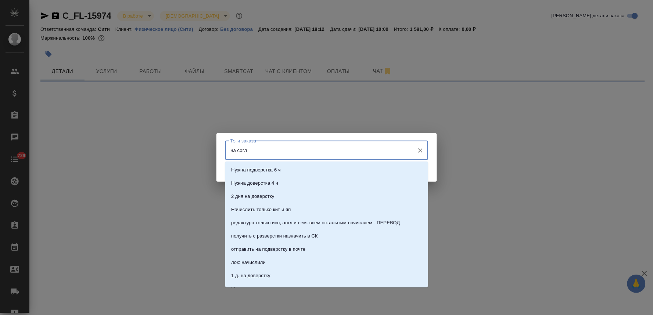
type input "на согла"
select select "RU"
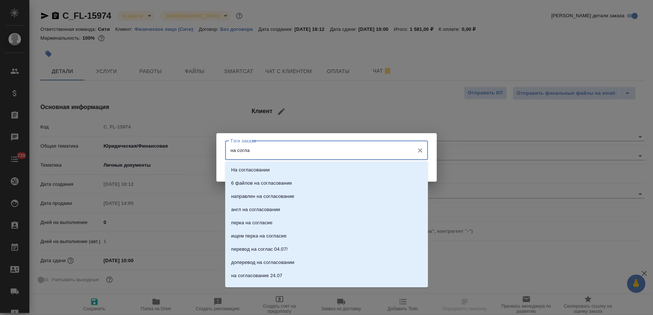
type textarea "x"
click at [268, 167] on p "На согласовании" at bounding box center [250, 170] width 39 height 7
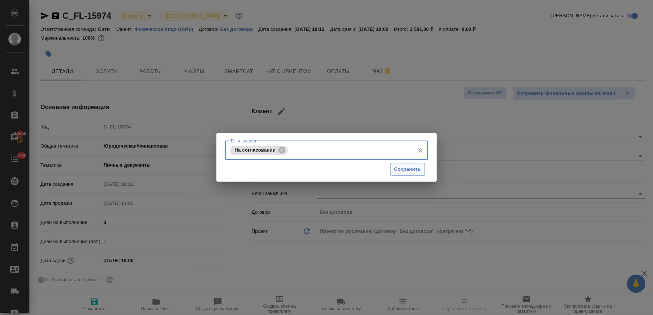
click at [404, 169] on span "Сохранить" at bounding box center [408, 169] width 27 height 8
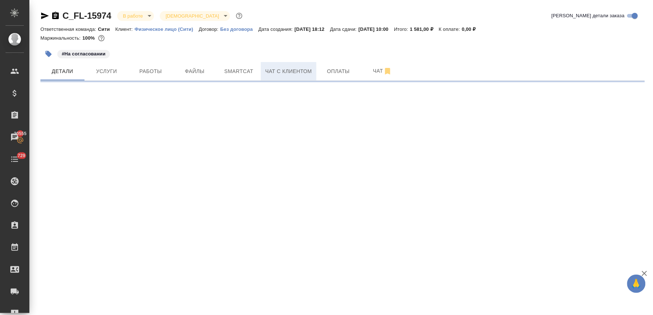
click at [288, 70] on span "Чат с клиентом" at bounding box center [288, 71] width 47 height 9
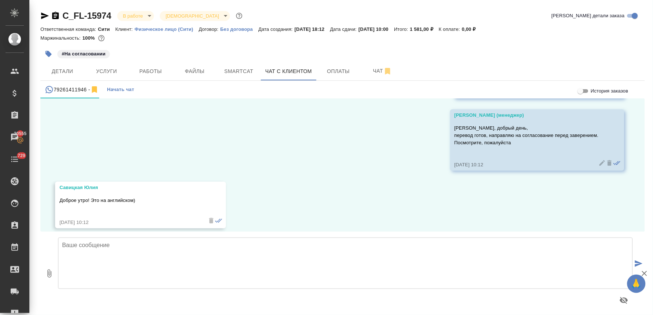
scroll to position [891, 0]
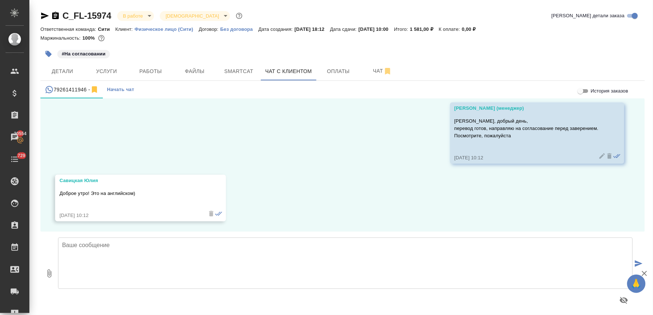
drag, startPoint x: 200, startPoint y: 126, endPoint x: 221, endPoint y: 130, distance: 21.1
click at [200, 126] on div "08.10, среда Лямина Надежда (менеджер) Юлия, добрый день! Это бюро переводов Aw…" at bounding box center [342, 165] width 605 height 133
click at [46, 275] on icon "button" at bounding box center [49, 274] width 9 height 9
type input "C:\fakepath\2_5415784512774768910_rus.docx"
click at [340, 247] on textarea at bounding box center [345, 263] width 575 height 51
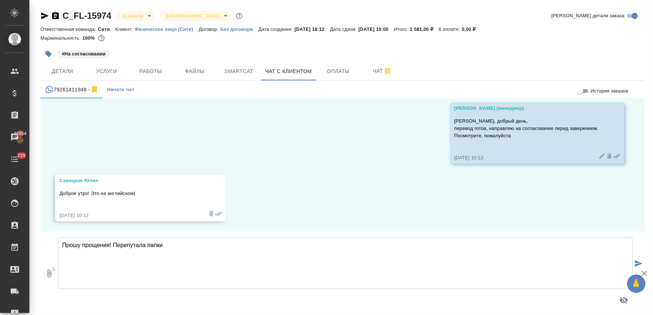
type textarea "Прошу прощения! Перепутала папки"
click at [640, 261] on icon "submit" at bounding box center [639, 264] width 8 height 7
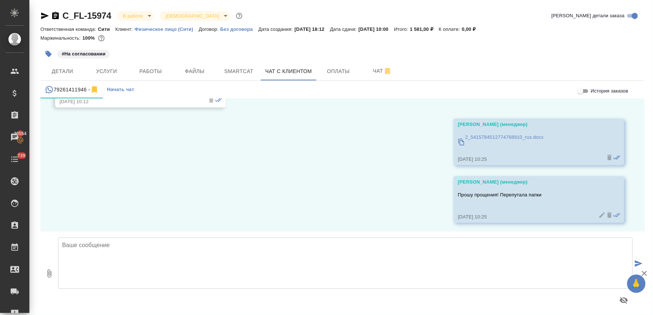
scroll to position [1006, 0]
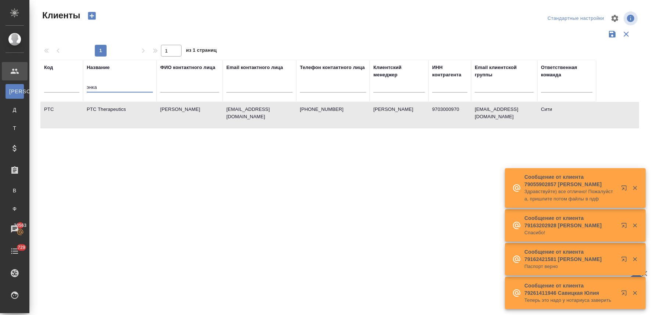
select select "RU"
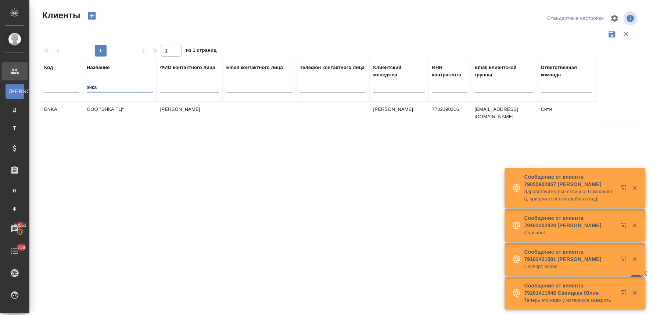
type input "энка"
click at [115, 107] on td "ООО "ЭНКА ТЦ"" at bounding box center [120, 115] width 74 height 26
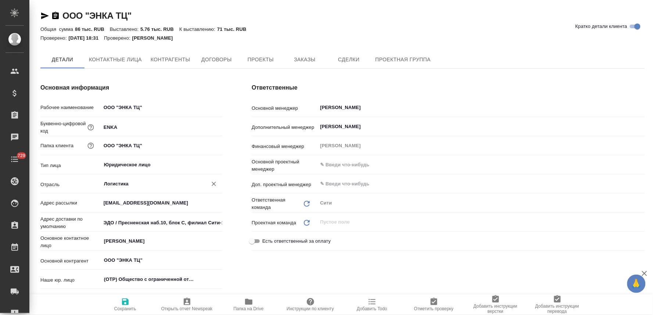
type textarea "x"
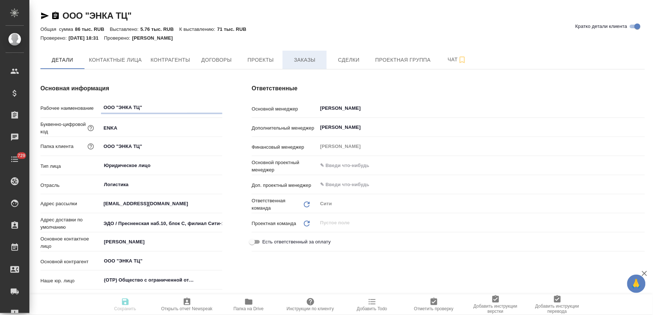
type textarea "x"
click at [306, 58] on span "Заказы" at bounding box center [304, 60] width 35 height 9
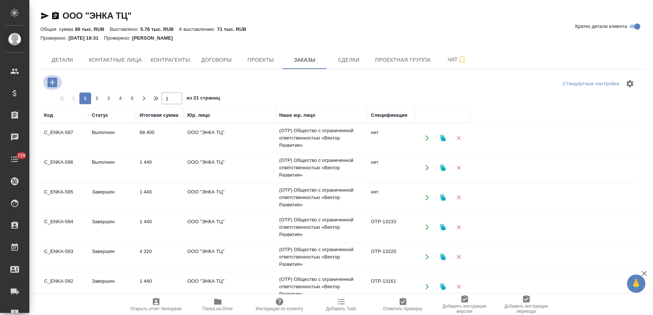
click at [49, 83] on icon "button" at bounding box center [52, 83] width 10 height 10
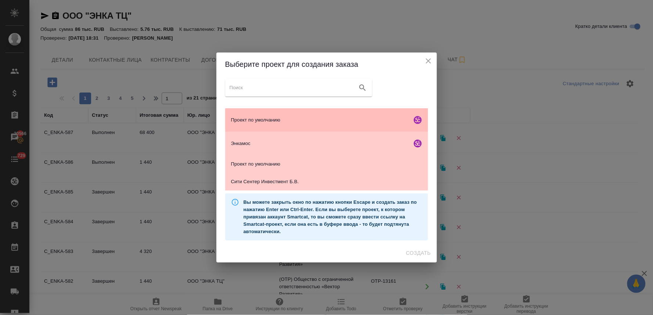
click at [285, 117] on span "Проект по умолчанию" at bounding box center [320, 120] width 178 height 7
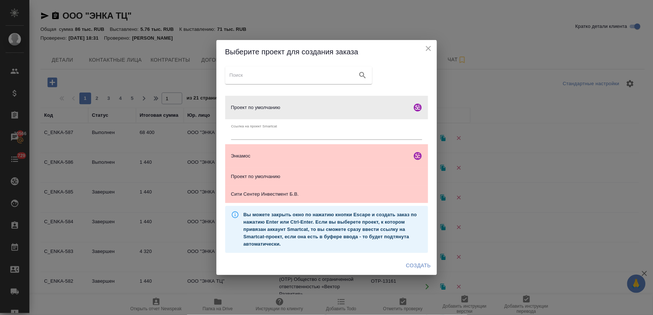
click at [420, 266] on span "Создать" at bounding box center [418, 265] width 25 height 9
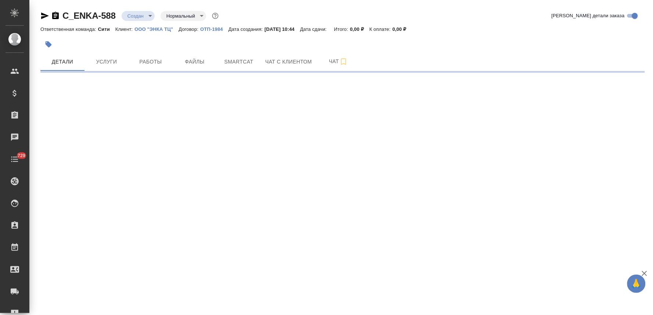
select select "RU"
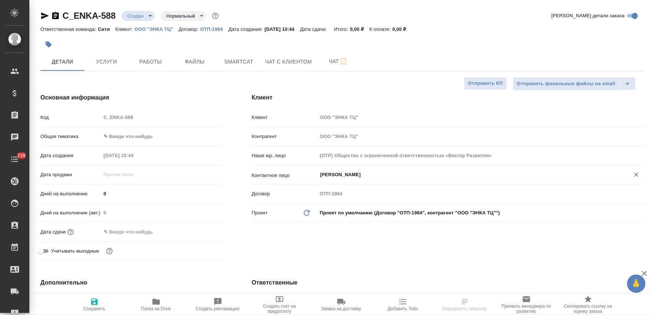
type textarea "x"
click at [131, 229] on input "text" at bounding box center [133, 232] width 64 height 11
click at [203, 230] on icon "button" at bounding box center [201, 232] width 9 height 9
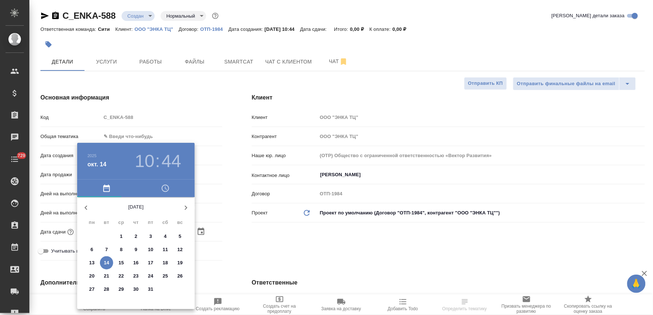
click at [120, 261] on p "15" at bounding box center [122, 263] width 6 height 7
type input "[DATE] 10:44"
type textarea "x"
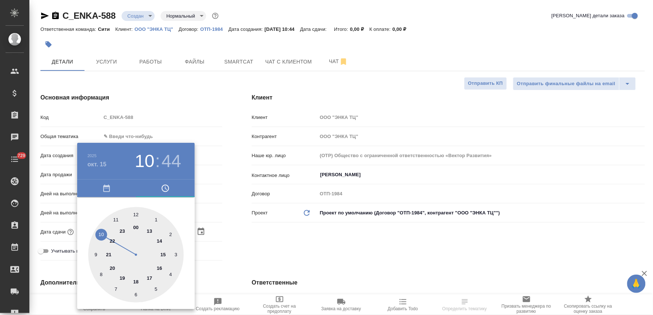
click at [276, 247] on div at bounding box center [326, 157] width 653 height 315
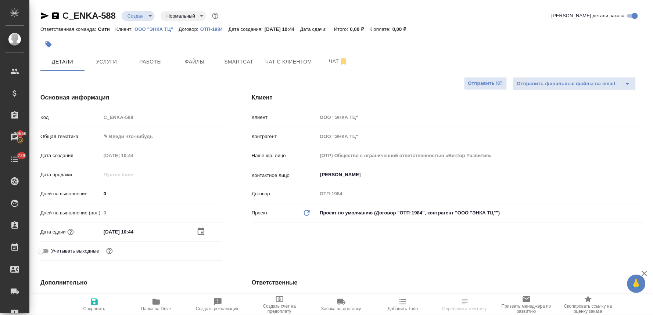
click at [92, 298] on icon "button" at bounding box center [94, 302] width 9 height 9
type textarea "x"
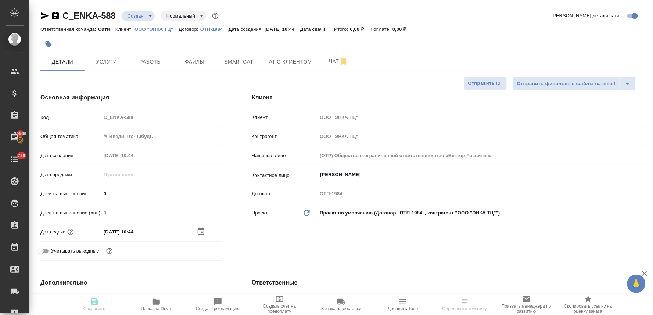
type textarea "x"
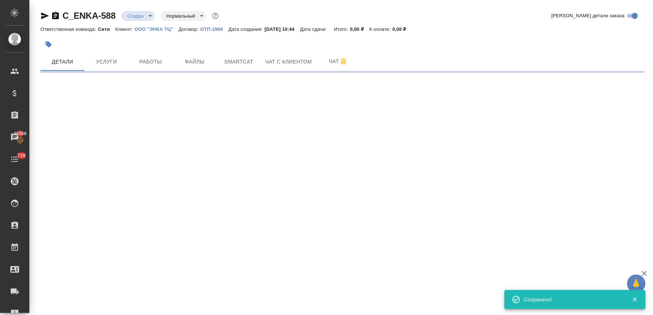
select select "RU"
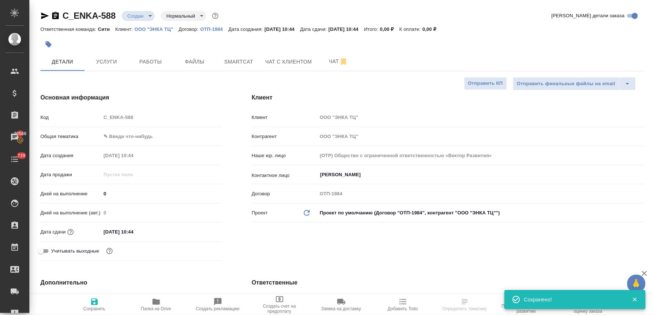
type textarea "x"
click at [83, 119] on div "Код C_ENKA-588" at bounding box center [131, 117] width 182 height 13
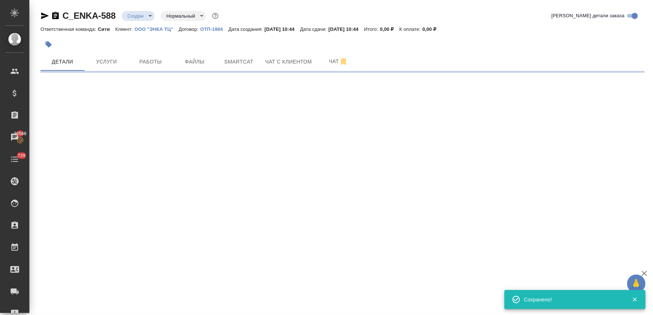
select select "RU"
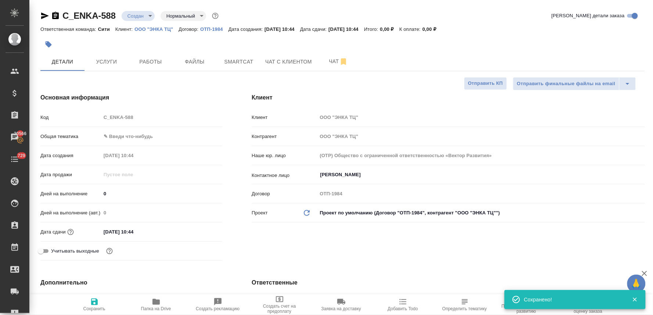
type textarea "x"
drag, startPoint x: 215, startPoint y: 245, endPoint x: 200, endPoint y: 206, distance: 41.4
click at [215, 245] on div "Учитывать выходные" at bounding box center [131, 251] width 182 height 13
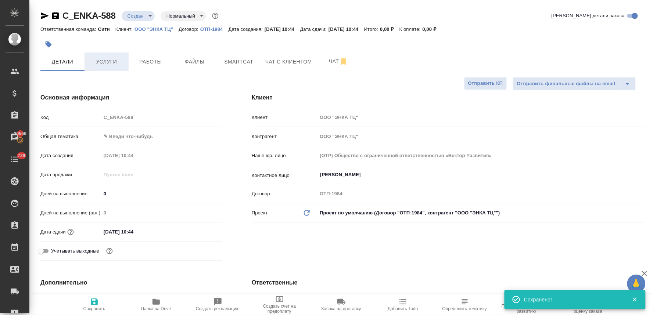
click at [109, 59] on span "Услуги" at bounding box center [106, 61] width 35 height 9
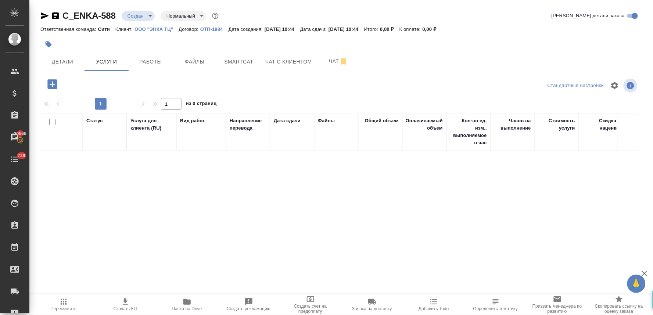
click at [52, 83] on icon "button" at bounding box center [52, 84] width 13 height 13
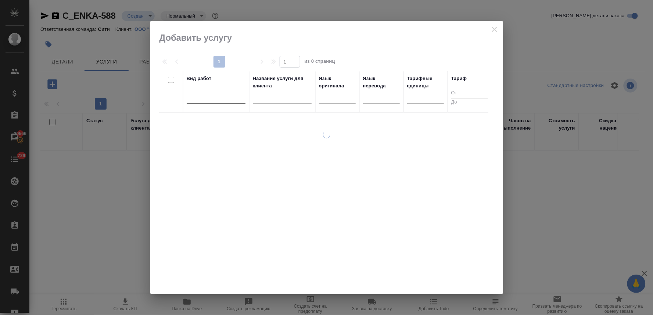
click at [206, 96] on div at bounding box center [216, 96] width 59 height 11
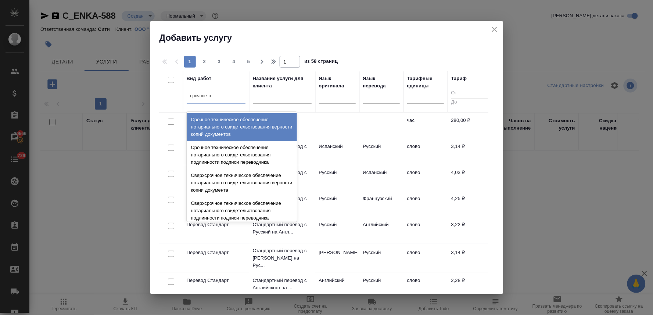
type input "срочное тех"
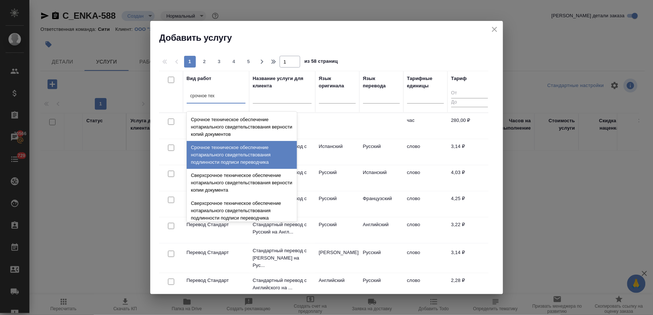
click at [251, 147] on div "Срочное техническое обеспечение нотариального свидетельствования подлинности по…" at bounding box center [242, 155] width 110 height 28
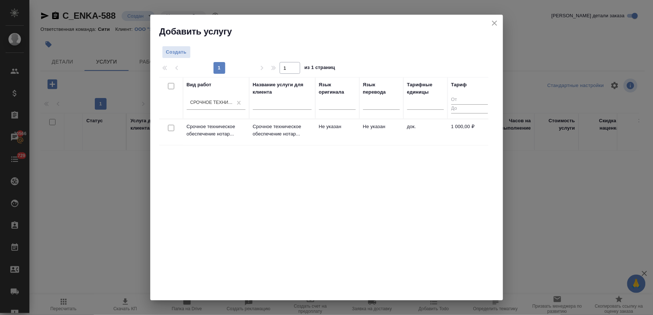
click at [171, 127] on input "checkbox" at bounding box center [171, 128] width 6 height 6
checkbox input "true"
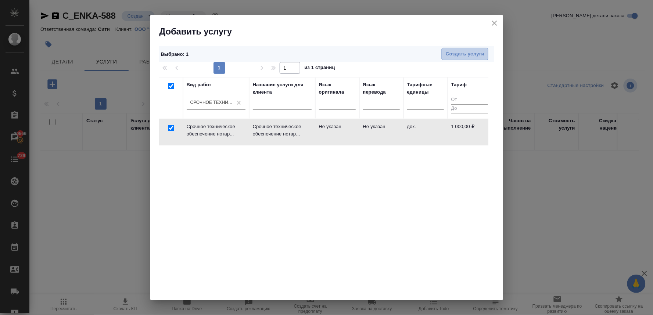
click at [476, 54] on span "Создать услуги" at bounding box center [465, 54] width 39 height 8
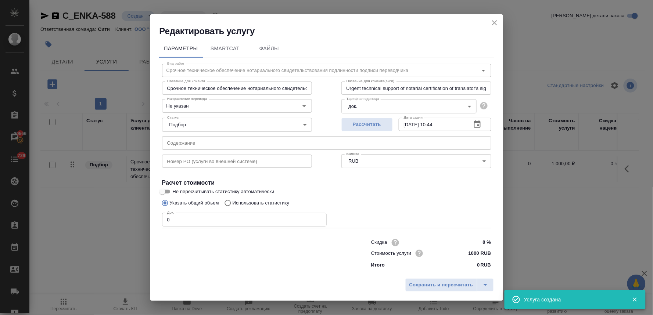
drag, startPoint x: 253, startPoint y: 255, endPoint x: 254, endPoint y: 250, distance: 4.9
click at [253, 255] on div at bounding box center [251, 253] width 209 height 29
click at [214, 144] on input "text" at bounding box center [326, 142] width 329 height 13
paste input "0080_001"
type input "0080_001"
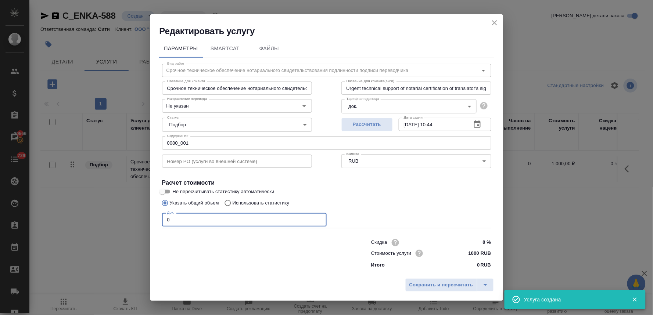
drag, startPoint x: 178, startPoint y: 218, endPoint x: 144, endPoint y: 215, distance: 33.6
click at [144, 215] on div "Редактировать услугу Параметры SmartCat Файлы Вид работ Срочное техническое обе…" at bounding box center [326, 157] width 653 height 315
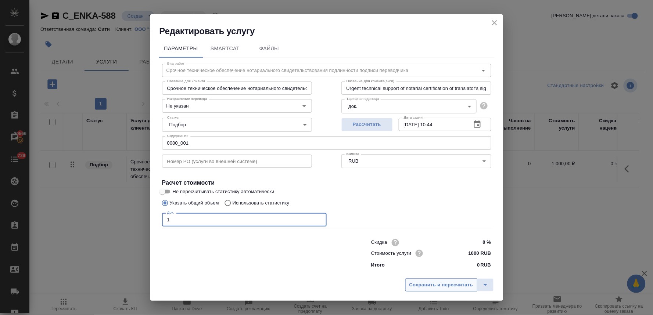
type input "1"
click at [417, 281] on span "Сохранить и пересчитать" at bounding box center [442, 285] width 64 height 8
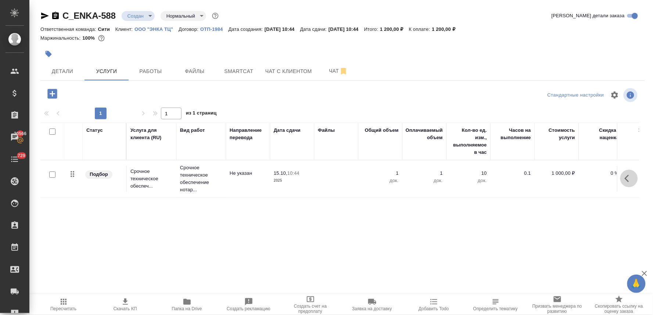
click at [631, 177] on icon "button" at bounding box center [629, 178] width 9 height 9
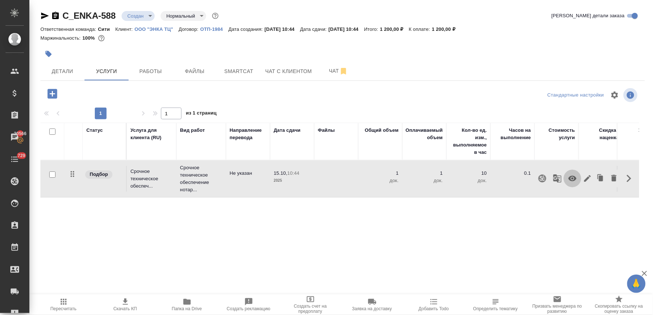
click at [572, 178] on icon "button" at bounding box center [572, 178] width 9 height 9
click at [56, 91] on icon "button" at bounding box center [52, 94] width 10 height 10
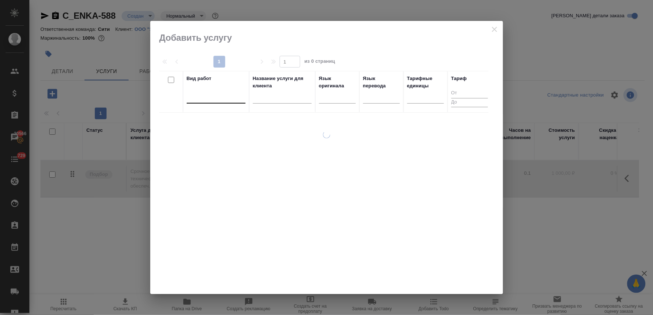
click at [229, 101] on div at bounding box center [216, 96] width 59 height 11
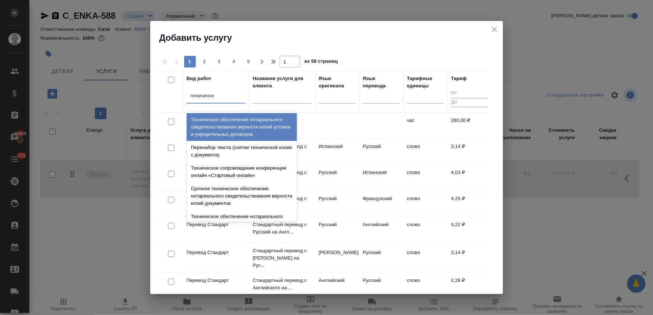
type input "техническое"
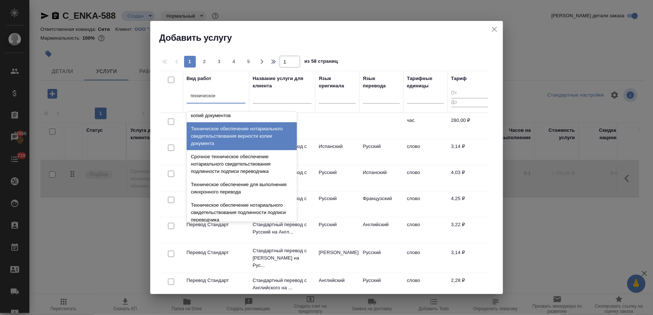
scroll to position [82, 0]
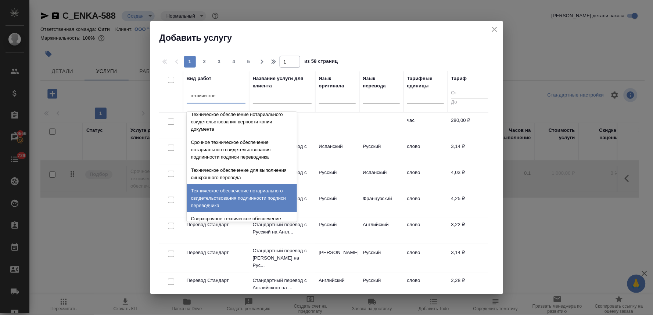
click at [246, 196] on div "Техническое обеспечение нотариального свидетельствования подлинности подписи пе…" at bounding box center [242, 199] width 110 height 28
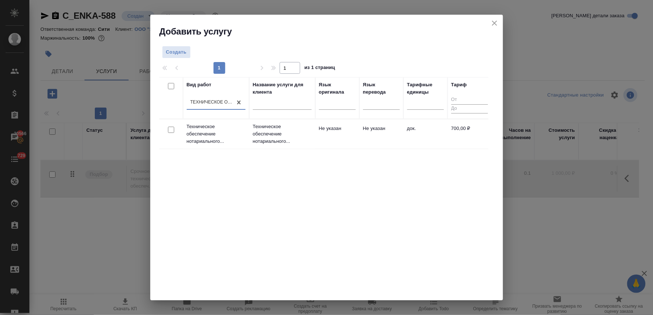
click at [171, 131] on input "checkbox" at bounding box center [171, 130] width 6 height 6
checkbox input "true"
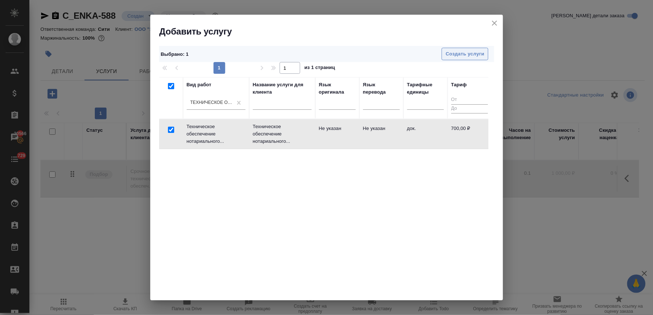
click at [471, 55] on span "Создать услуги" at bounding box center [465, 54] width 39 height 8
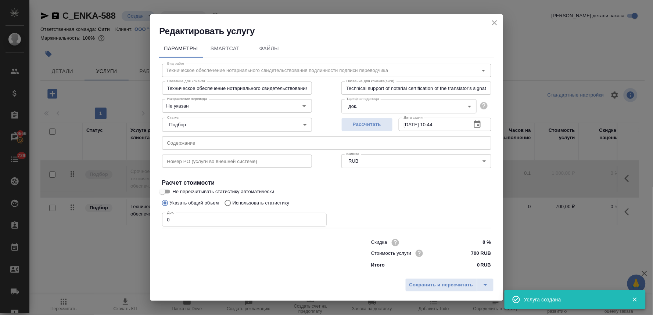
click at [204, 143] on input "text" at bounding box center [326, 142] width 329 height 13
paste input "0080_001"
type input "0080_001"
drag, startPoint x: 183, startPoint y: 219, endPoint x: 151, endPoint y: 213, distance: 32.9
click at [151, 213] on div "Параметры SmartCat Файлы Вид работ Техническое обеспечение нотариального свидет…" at bounding box center [326, 156] width 353 height 238
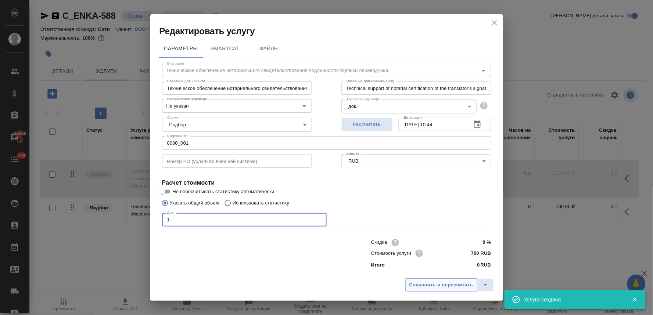
type input "1"
click at [445, 288] on span "Сохранить и пересчитать" at bounding box center [442, 285] width 64 height 8
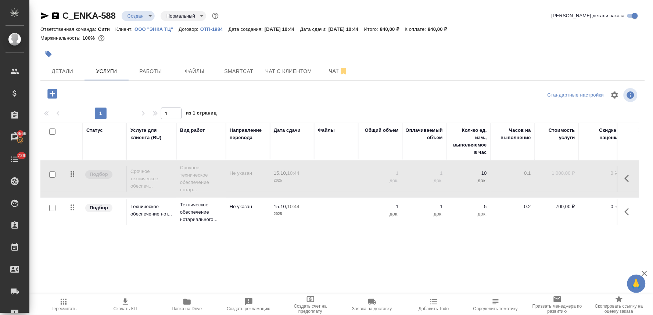
click at [208, 251] on div "Статус Услуга для клиента (RU) Вид работ Направление перевода Дата сдачи Файлы …" at bounding box center [339, 202] width 599 height 158
click at [68, 68] on span "Детали" at bounding box center [62, 71] width 35 height 9
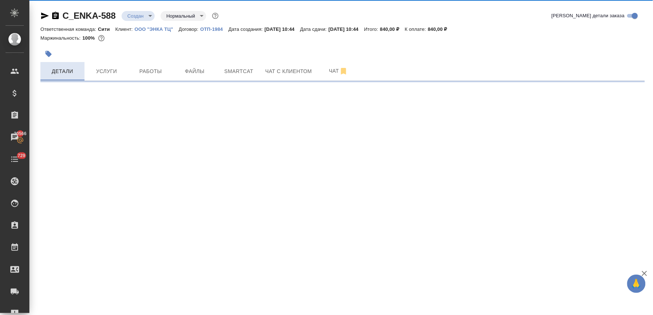
select select "RU"
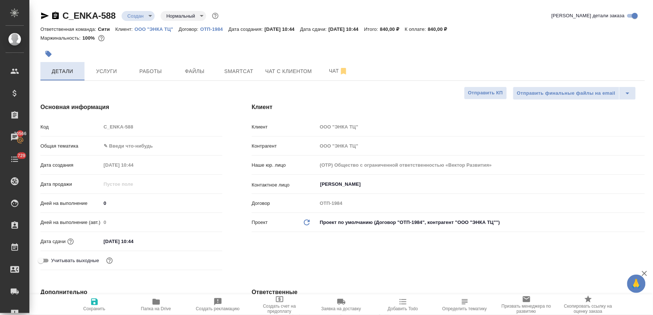
type textarea "x"
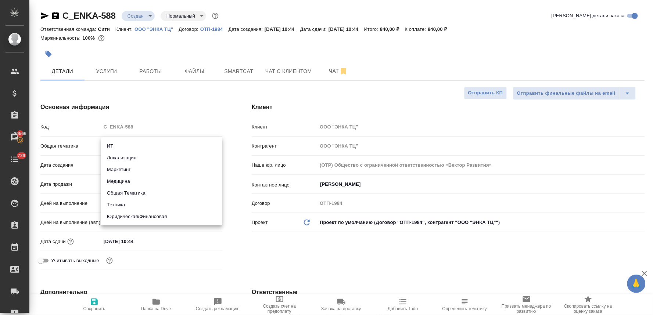
click at [141, 144] on body "🙏 .cls-1 fill:#fff; AWATERA [PERSON_NAME] Спецификации Заказы 20566 Чаты 729 To…" at bounding box center [326, 157] width 653 height 315
click at [138, 217] on li "Юридическая/Финансовая" at bounding box center [161, 217] width 121 height 12
type input "yr-fn"
type textarea "x"
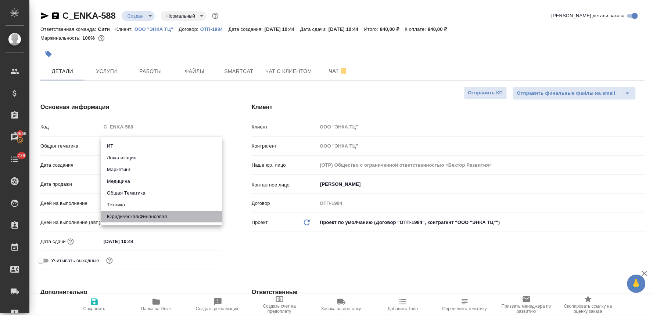
type textarea "x"
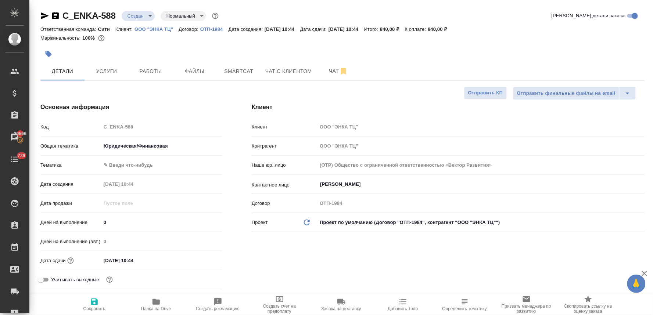
click at [149, 146] on body "🙏 .cls-1 fill:#fff; AWATERA [PERSON_NAME] Спецификации Заказы 20566 Чаты 729 To…" at bounding box center [326, 157] width 653 height 315
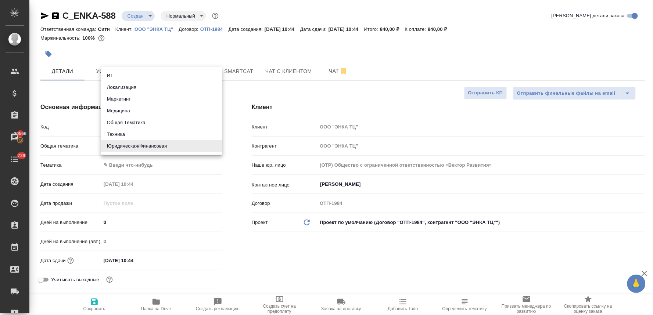
click at [146, 121] on li "Общая Тематика" at bounding box center [161, 123] width 121 height 12
type input "obtem"
type textarea "x"
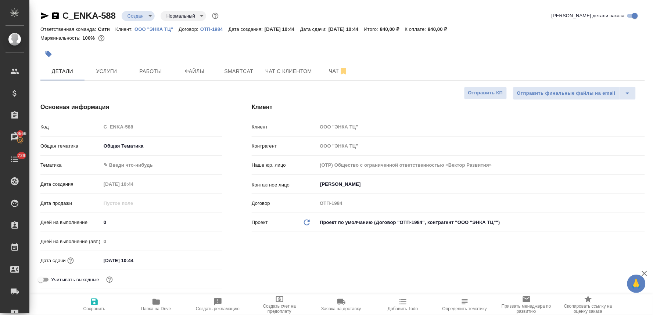
click at [135, 160] on body "🙏 .cls-1 fill:#fff; AWATERA [PERSON_NAME] Спецификации Заказы 20566 Чаты 729 To…" at bounding box center [326, 157] width 653 height 315
click at [134, 165] on li "Общая Тематика" at bounding box center [161, 165] width 121 height 12
type textarea "x"
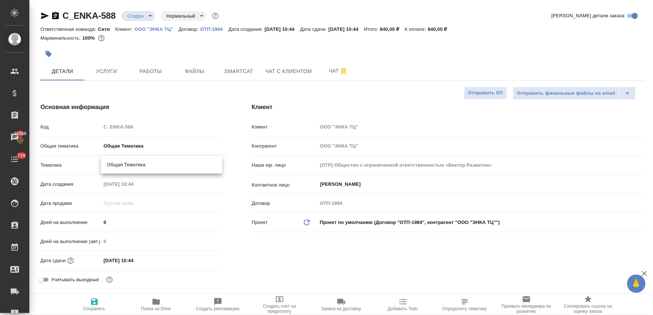
type input "6012b1ca196b0e5c9229a120"
click at [240, 210] on div "Клиент Клиент ООО "ЭНКА ТЦ" Контрагент ООО "ЭНКА ТЦ" Наше юр. лицо (OTP) Общест…" at bounding box center [448, 197] width 423 height 219
click at [94, 304] on icon "button" at bounding box center [94, 302] width 9 height 9
type textarea "x"
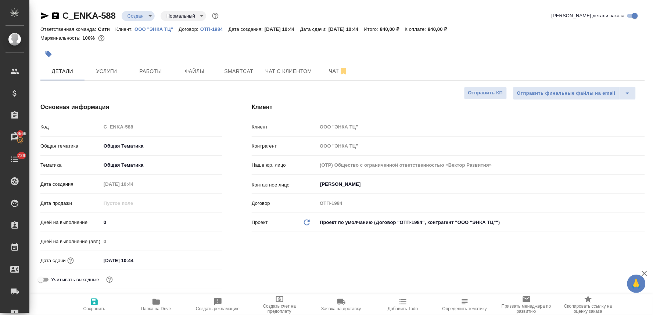
type textarea "x"
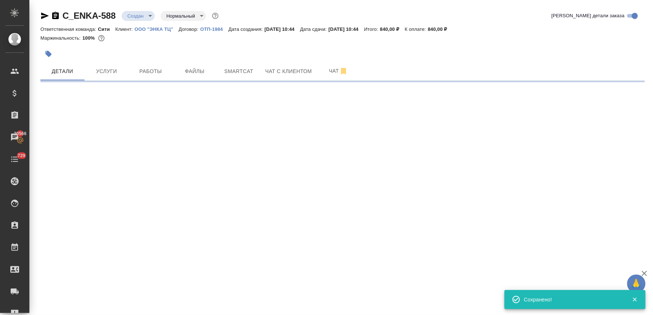
select select "RU"
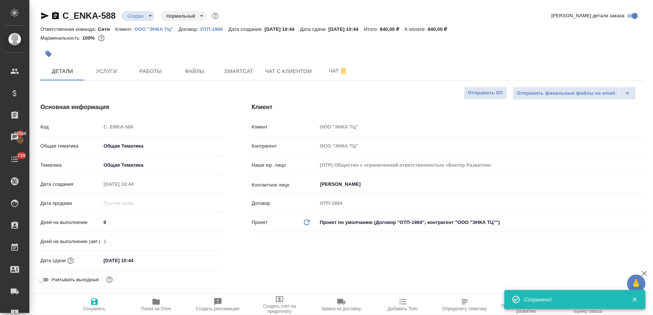
type textarea "x"
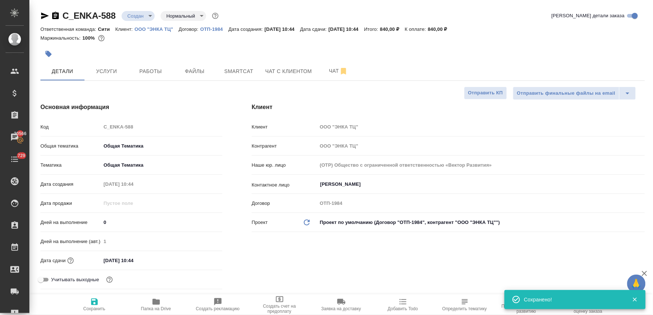
type textarea "x"
